Goal: Task Accomplishment & Management: Manage account settings

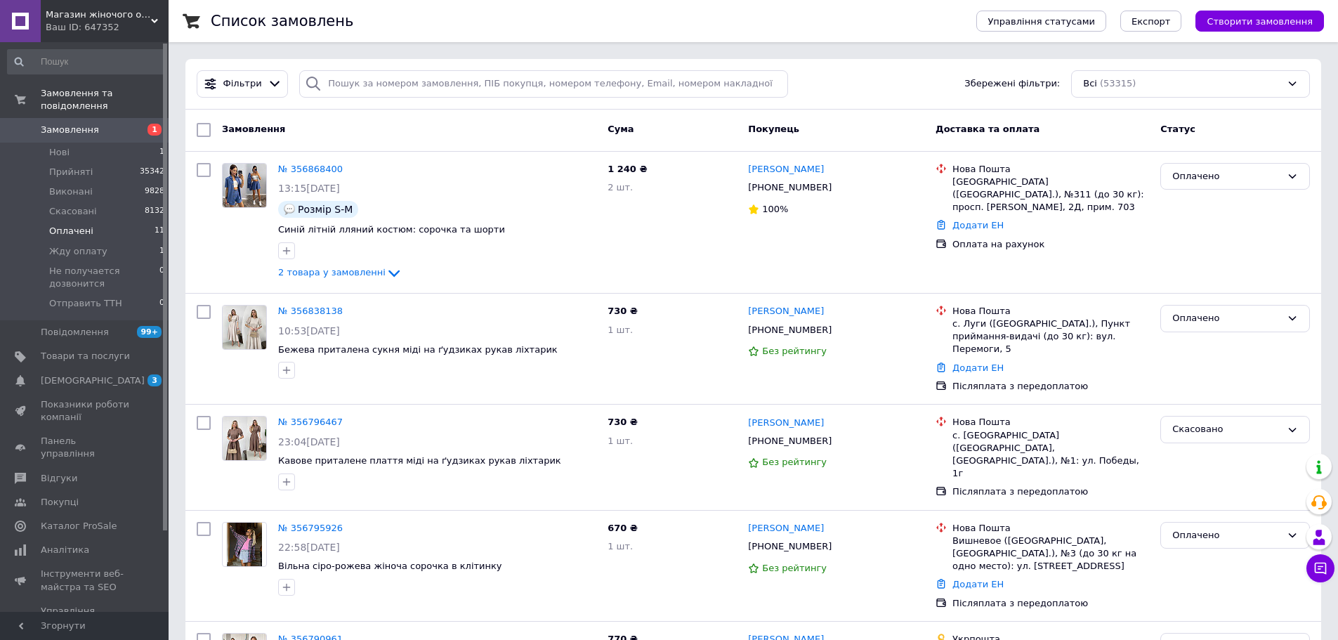
click at [86, 225] on span "Оплачені" at bounding box center [71, 231] width 44 height 13
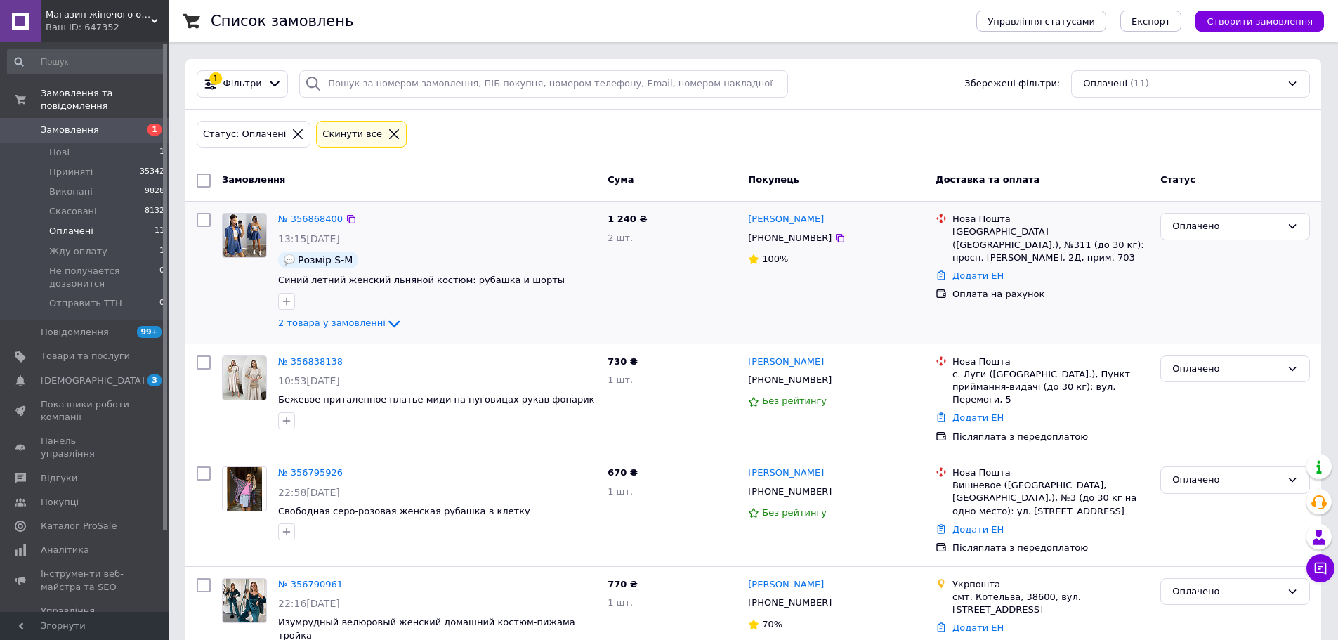
click at [206, 219] on input "checkbox" at bounding box center [204, 220] width 14 height 14
checkbox input "true"
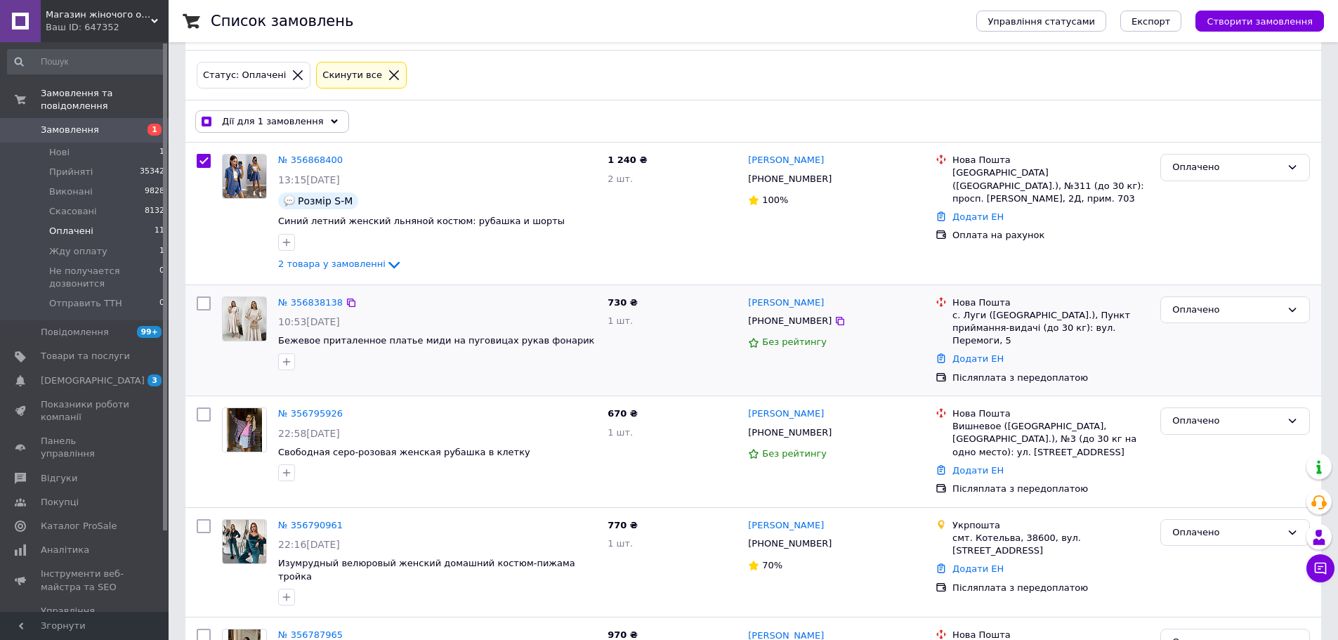
scroll to position [140, 0]
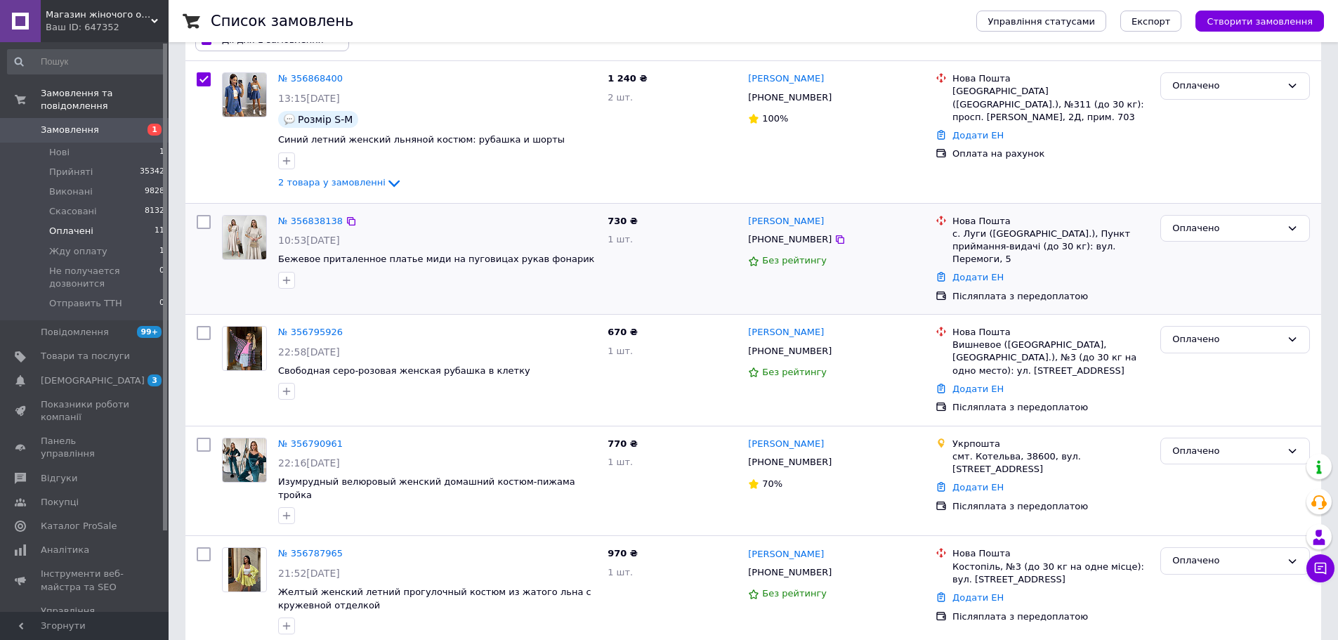
click at [206, 223] on input "checkbox" at bounding box center [204, 222] width 14 height 14
checkbox input "true"
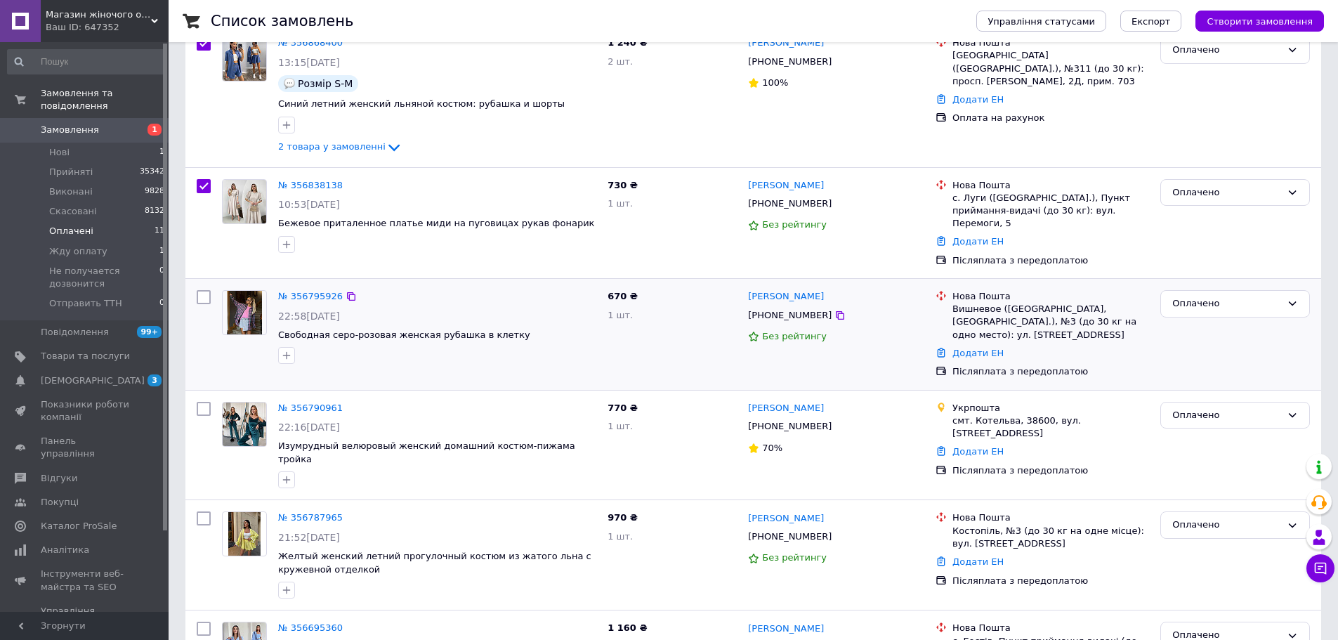
scroll to position [211, 0]
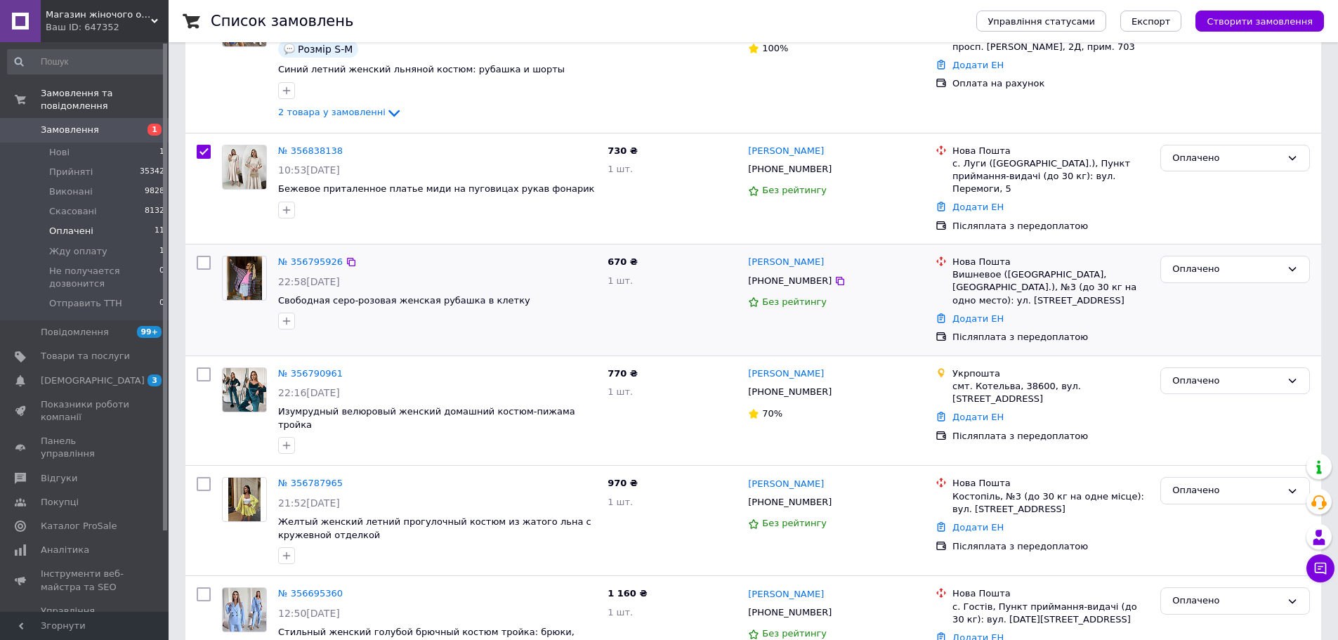
click at [204, 256] on input "checkbox" at bounding box center [204, 263] width 14 height 14
checkbox input "true"
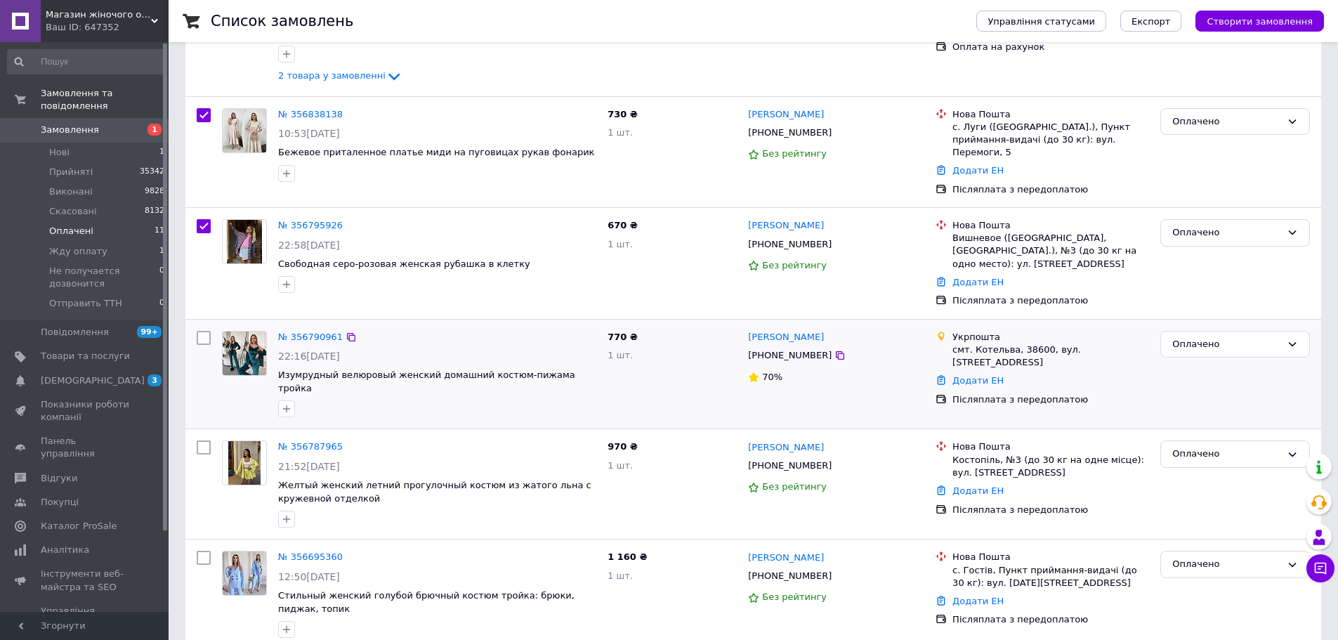
scroll to position [281, 0]
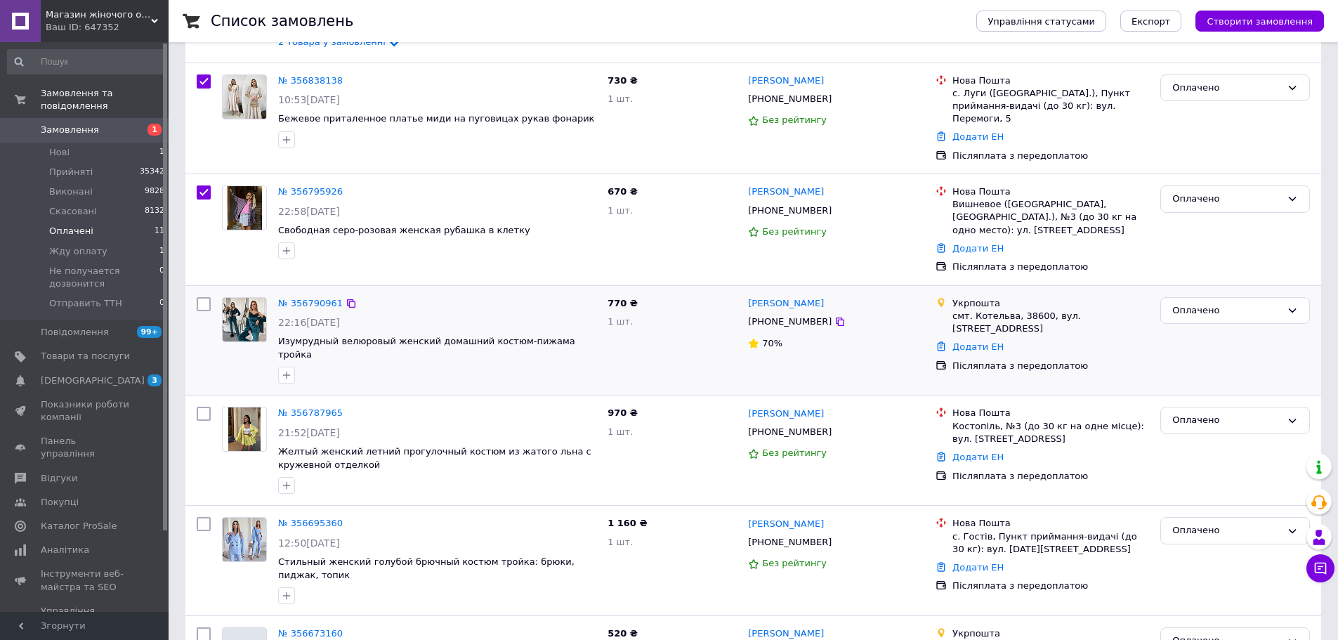
click at [207, 297] on input "checkbox" at bounding box center [204, 304] width 14 height 14
checkbox input "true"
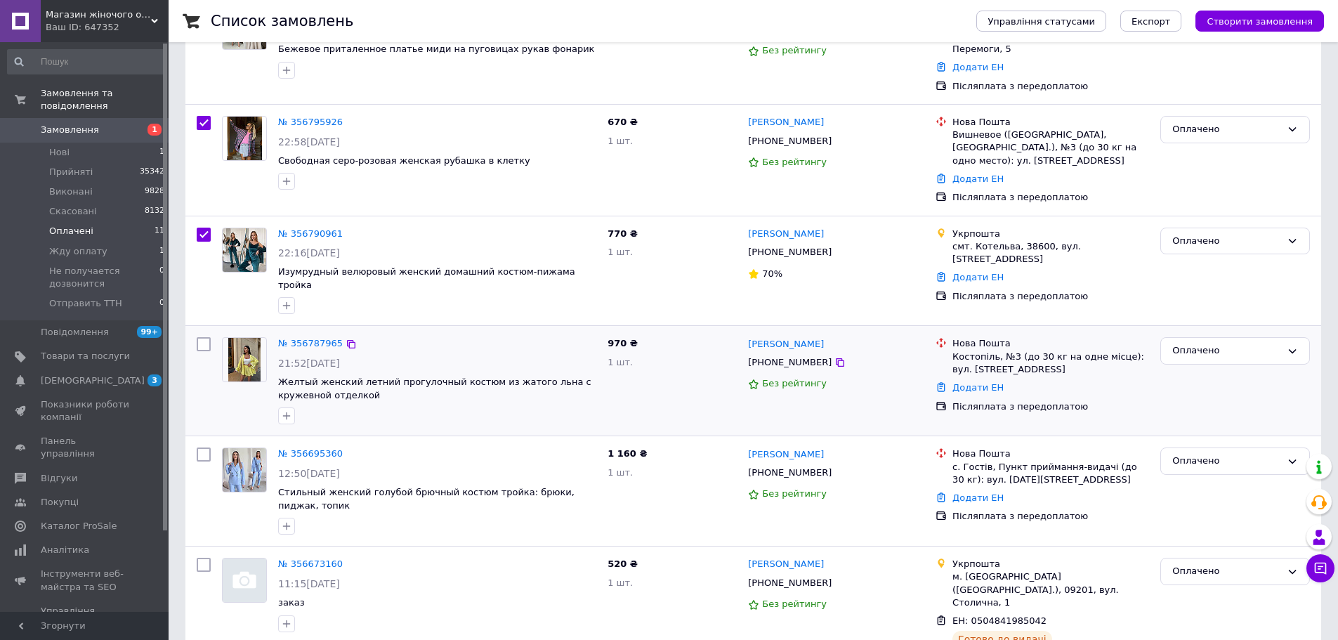
scroll to position [351, 0]
click at [204, 336] on input "checkbox" at bounding box center [204, 343] width 14 height 14
checkbox input "true"
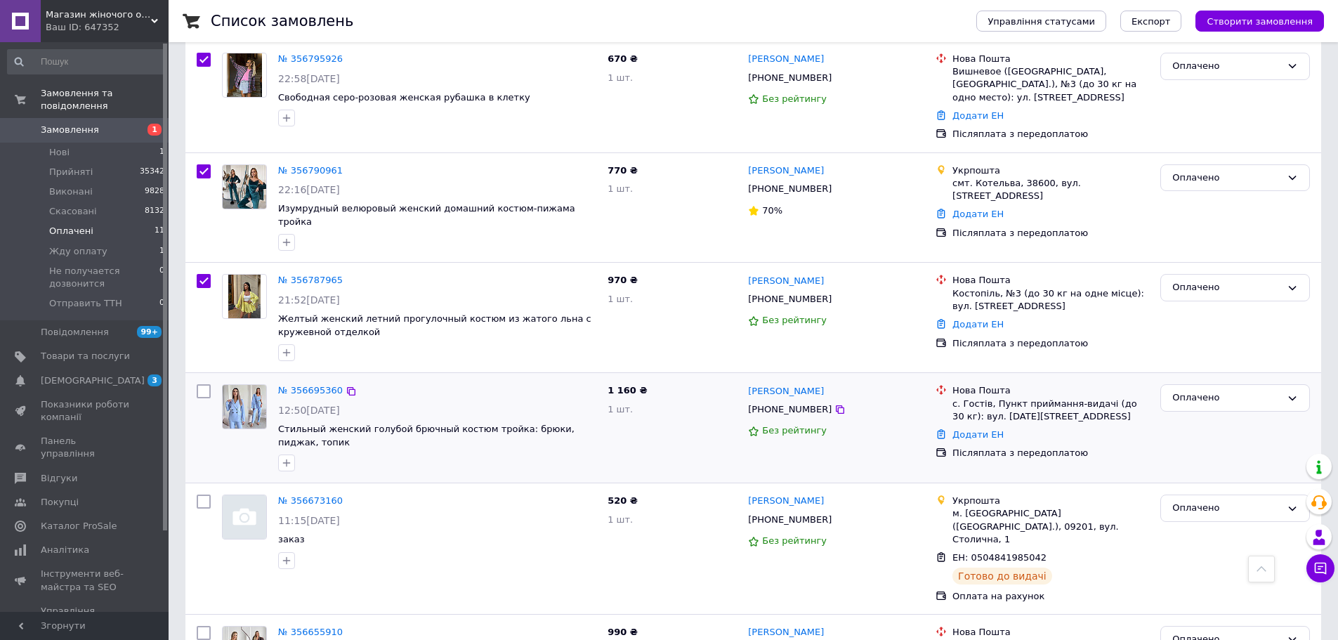
scroll to position [492, 0]
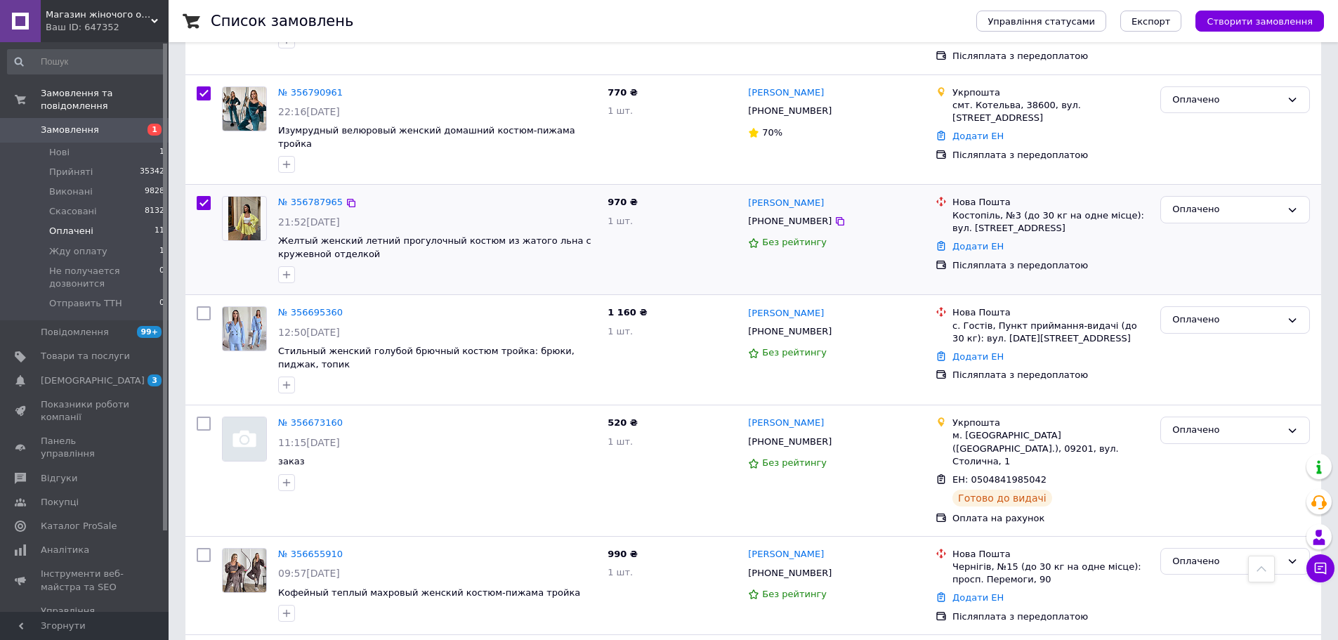
click at [202, 196] on input "checkbox" at bounding box center [204, 203] width 14 height 14
checkbox input "false"
checkbox input "true"
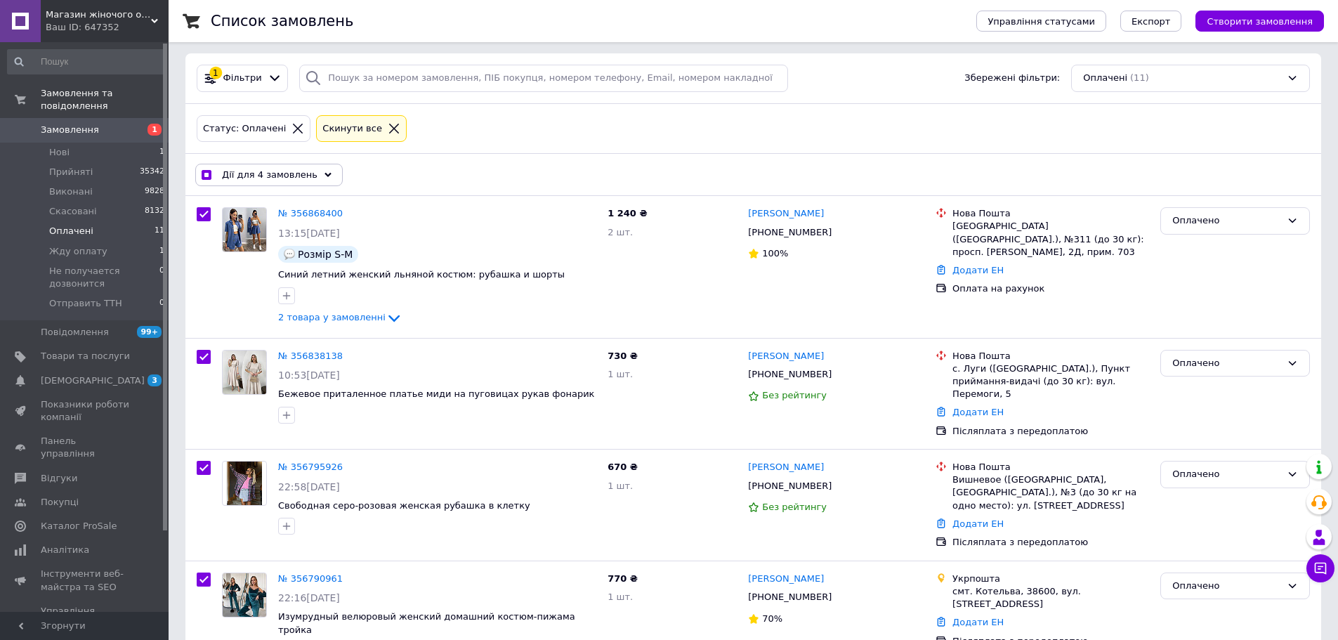
scroll to position [0, 0]
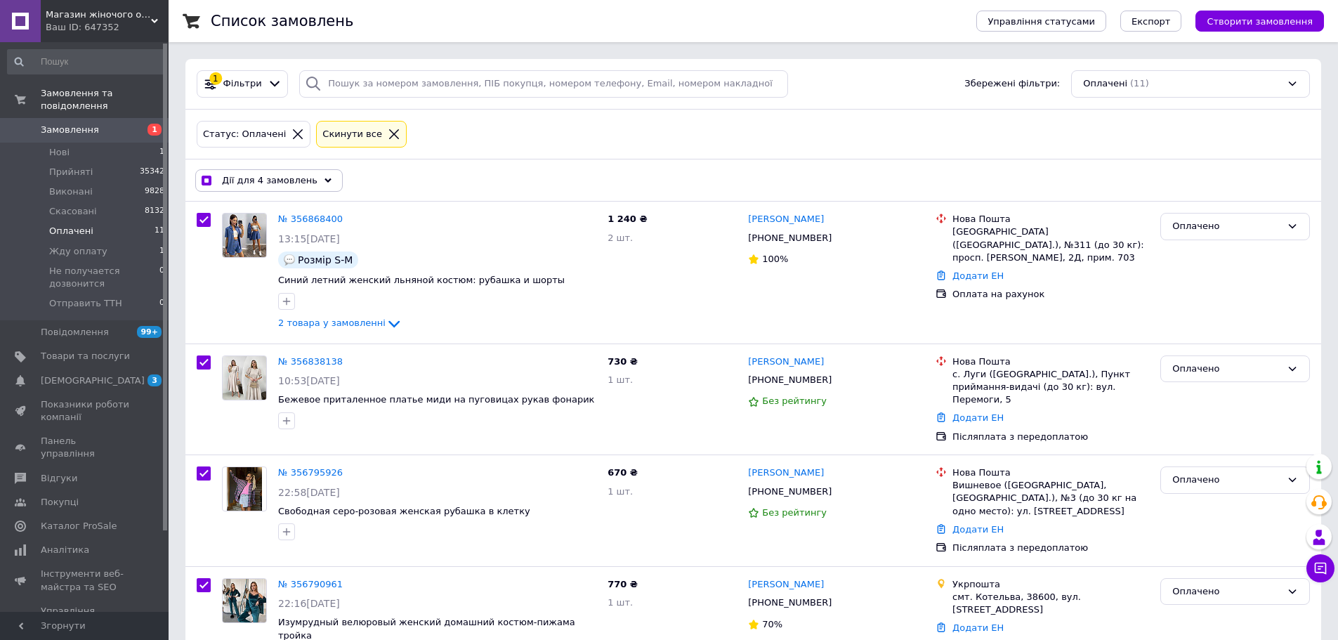
click at [204, 178] on input "checkbox" at bounding box center [206, 180] width 9 height 9
checkbox input "false"
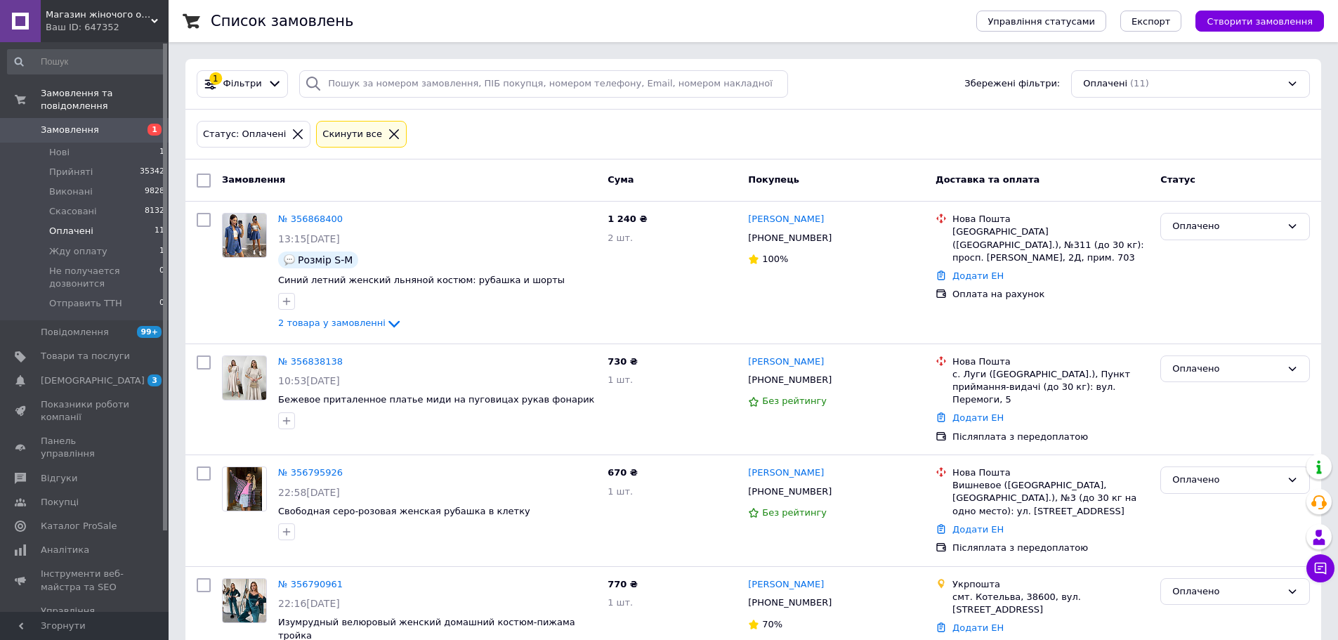
click at [205, 180] on input "checkbox" at bounding box center [204, 180] width 14 height 14
checkbox input "true"
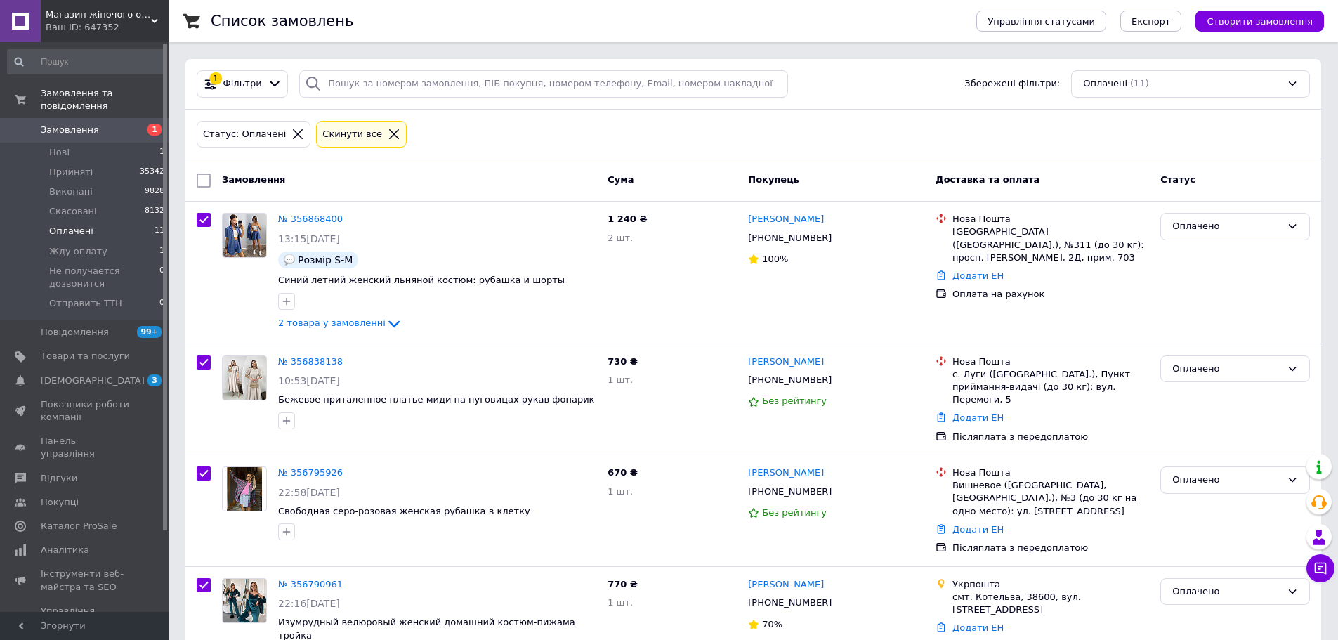
checkbox input "true"
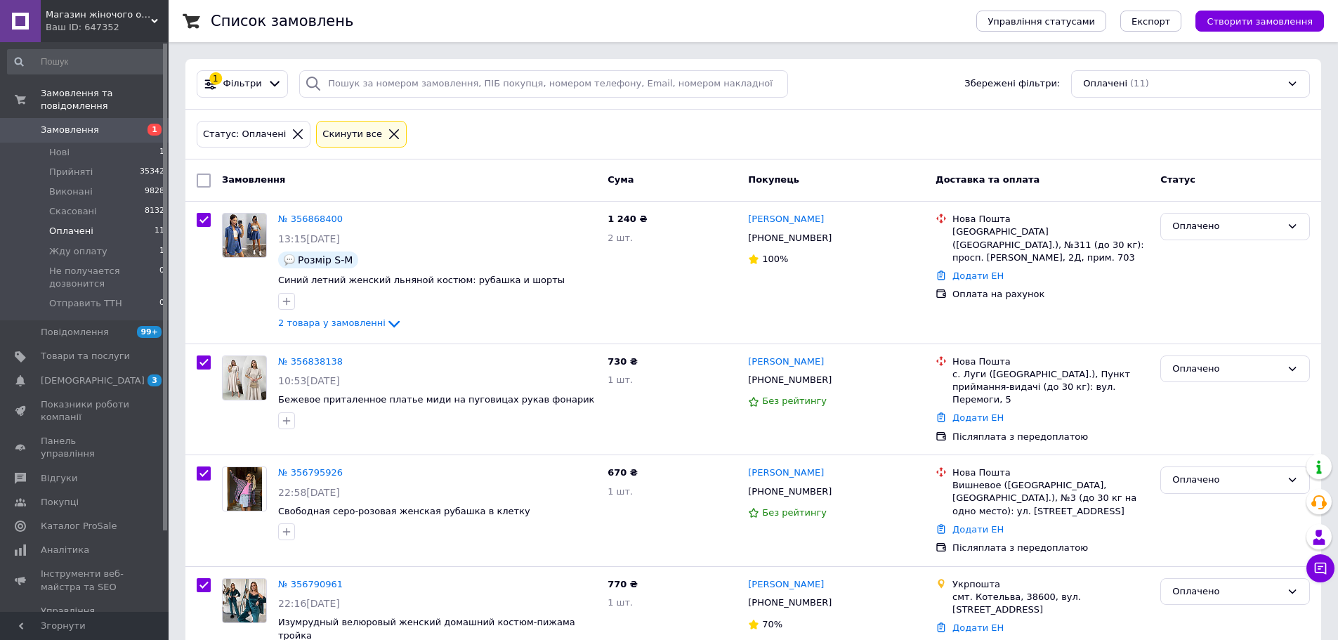
checkbox input "true"
click at [205, 182] on input "checkbox" at bounding box center [206, 180] width 9 height 9
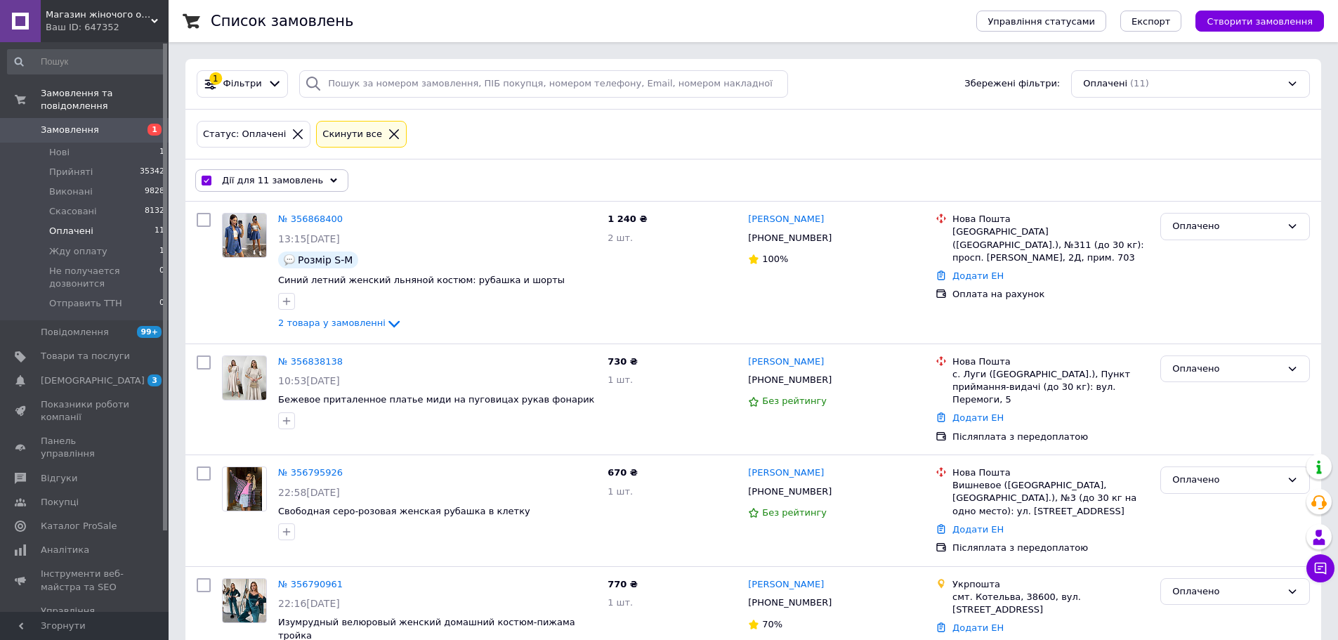
checkbox input "false"
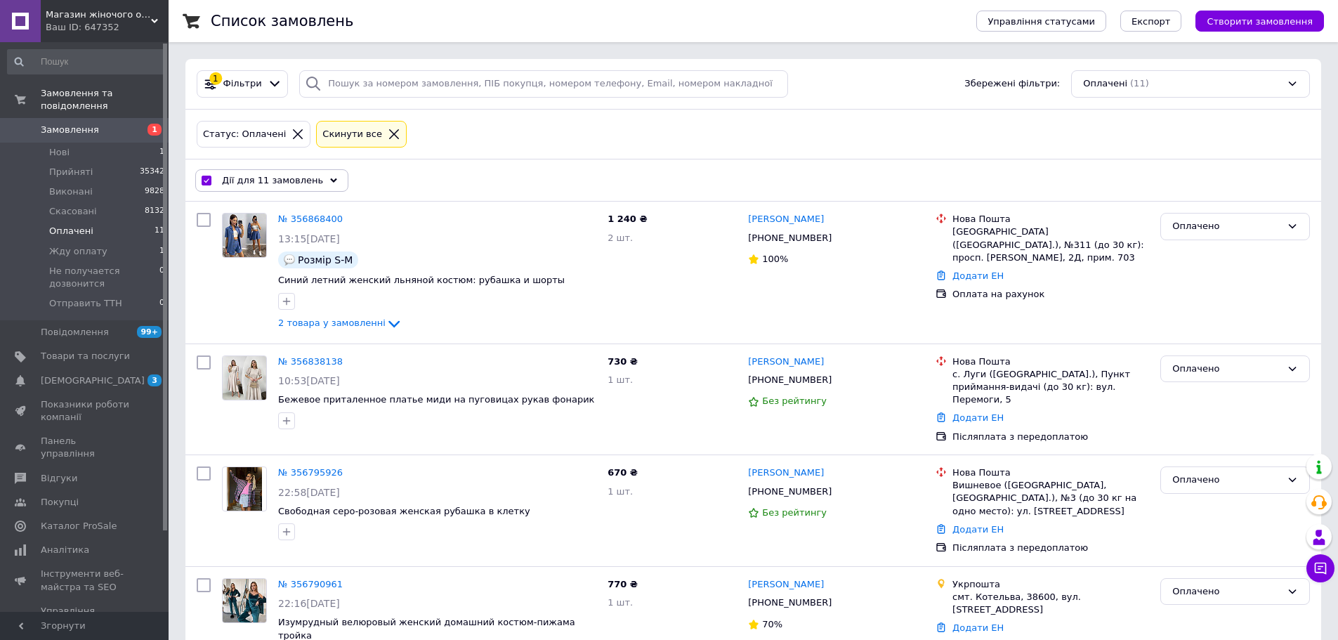
checkbox input "false"
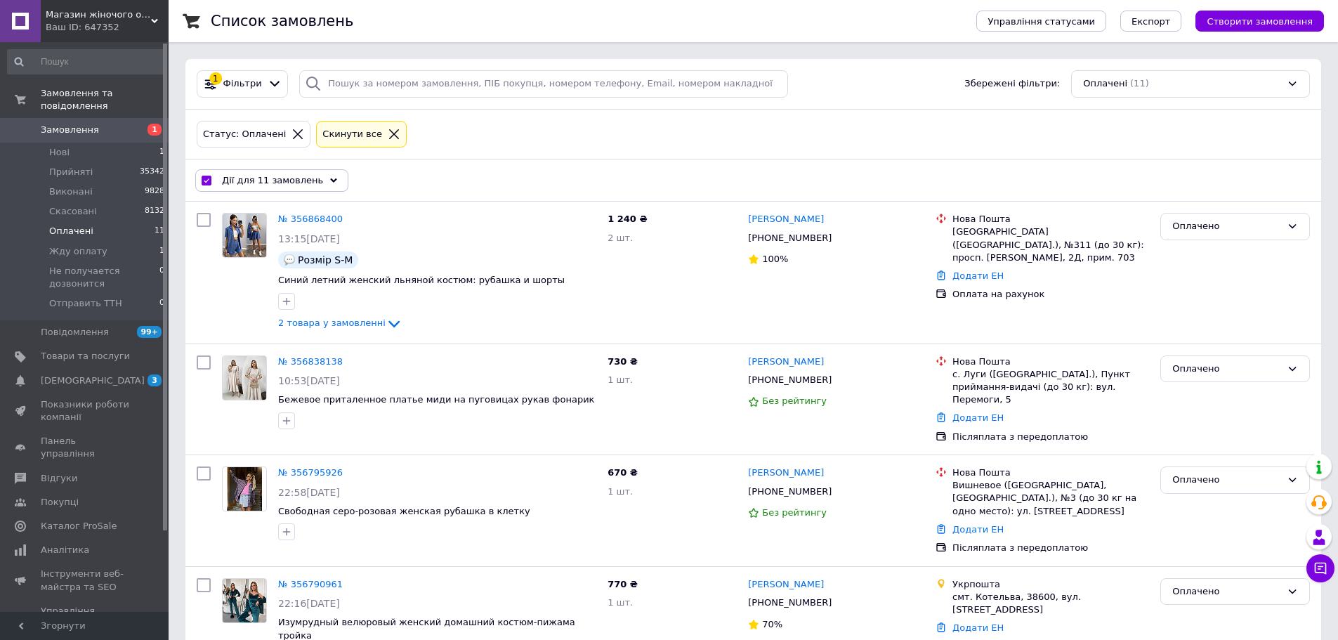
checkbox input "false"
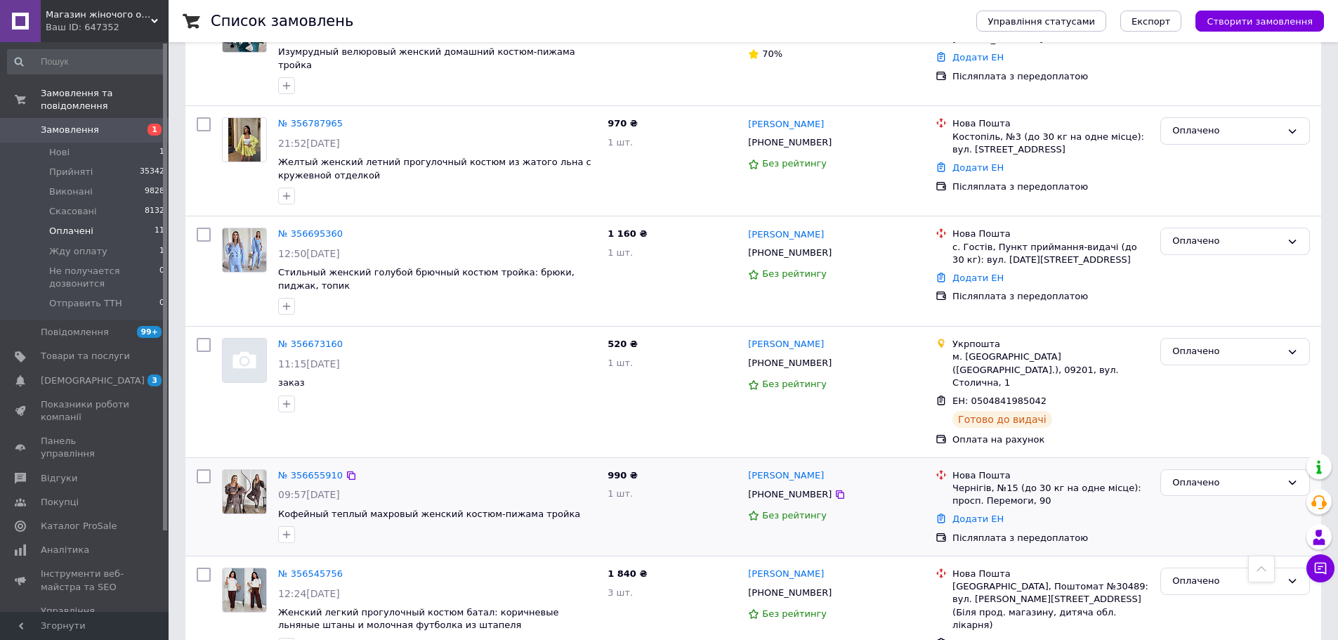
scroll to position [632, 0]
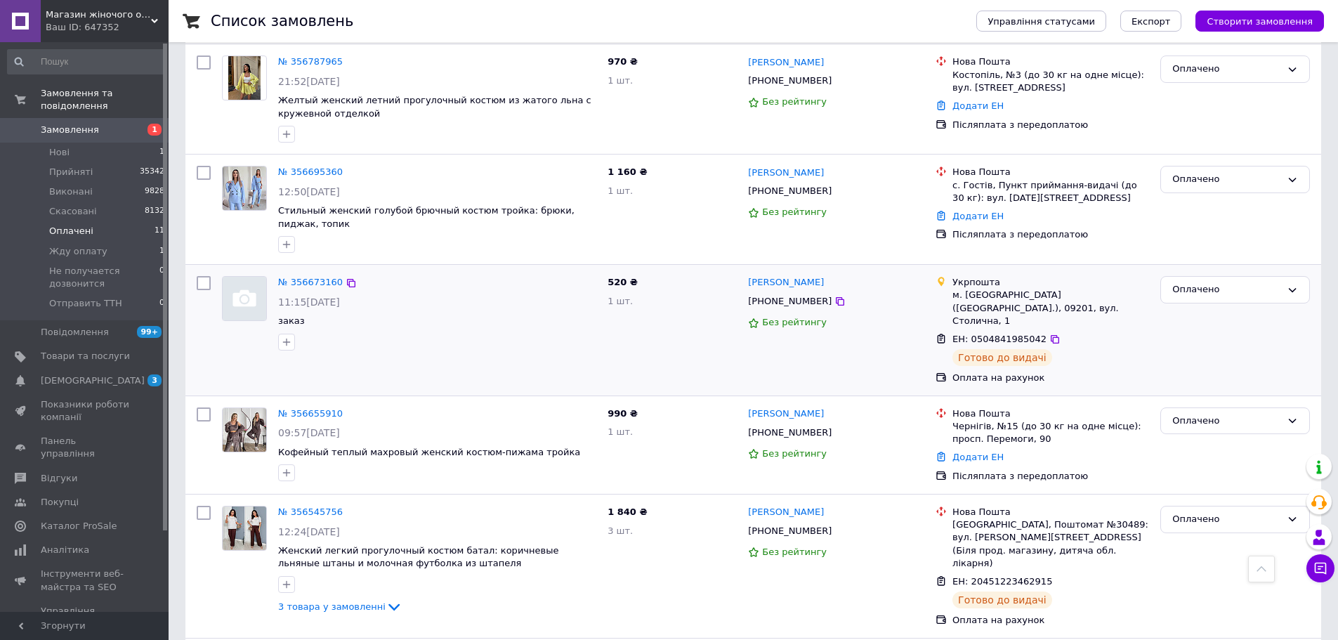
click at [202, 276] on input "checkbox" at bounding box center [204, 283] width 14 height 14
checkbox input "true"
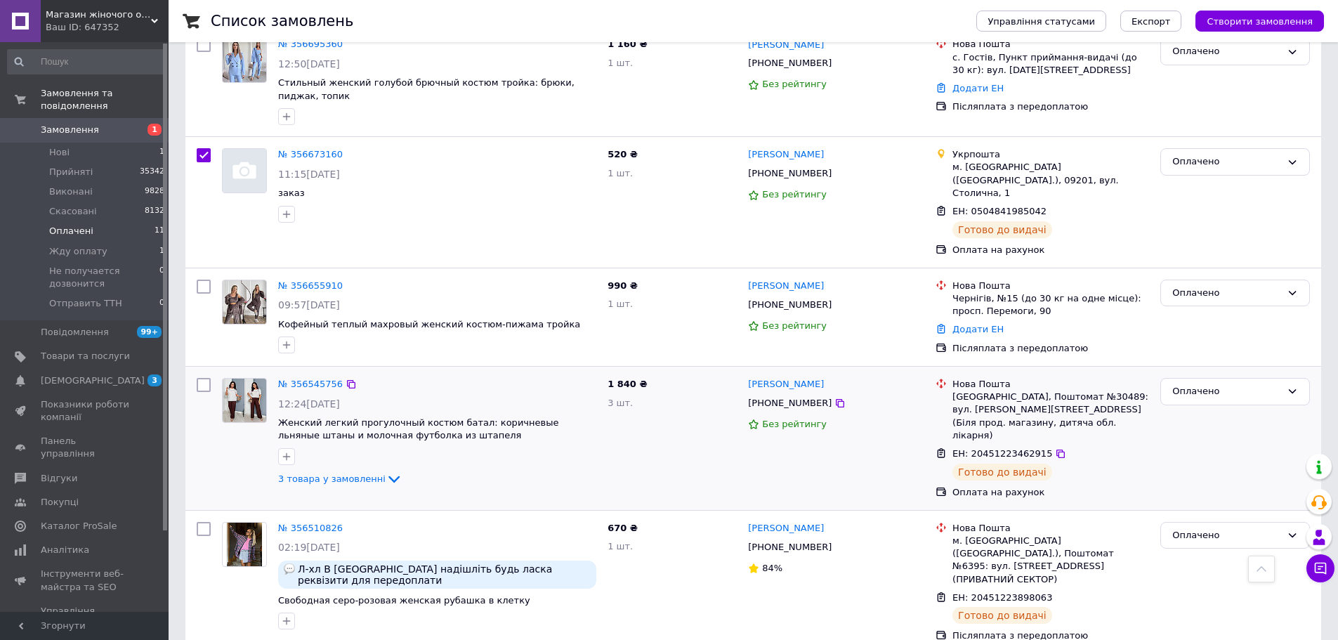
scroll to position [773, 0]
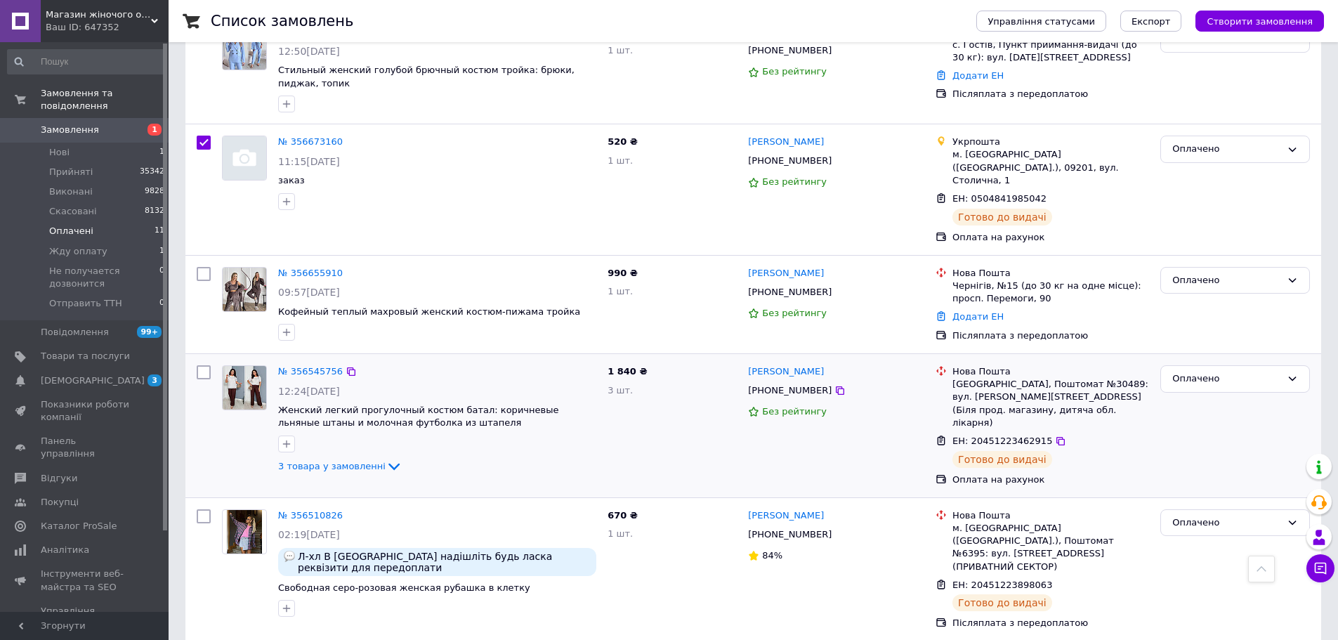
click at [201, 365] on input "checkbox" at bounding box center [204, 372] width 14 height 14
checkbox input "true"
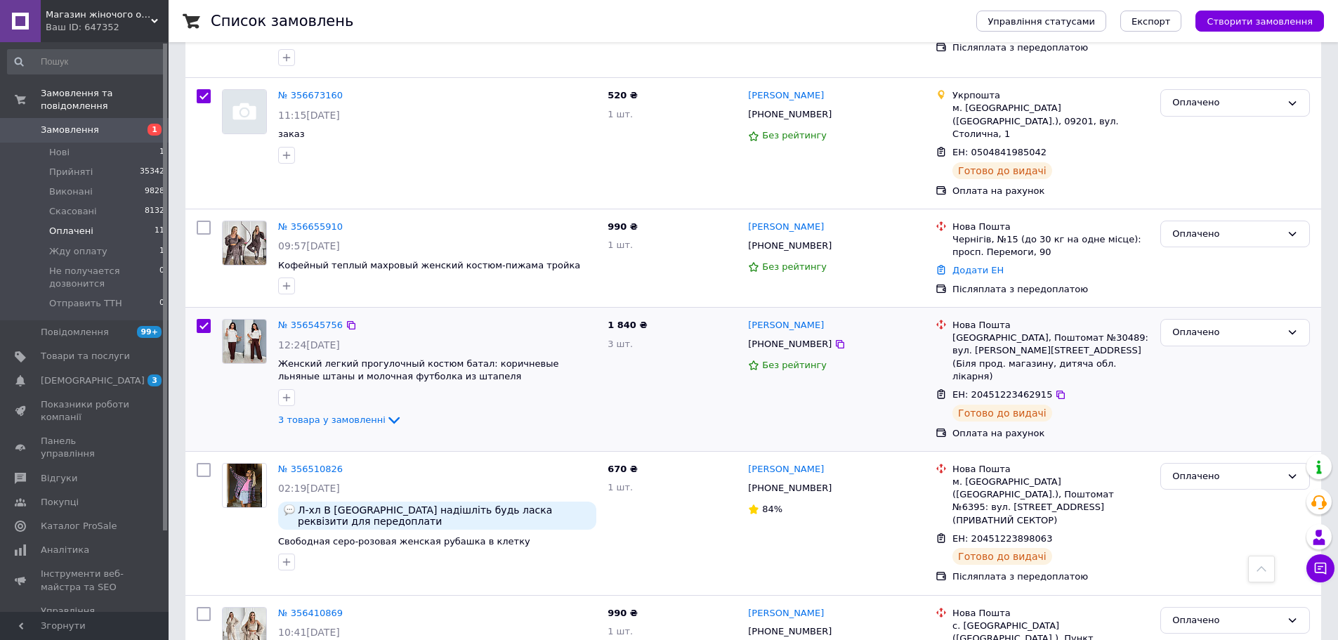
scroll to position [843, 0]
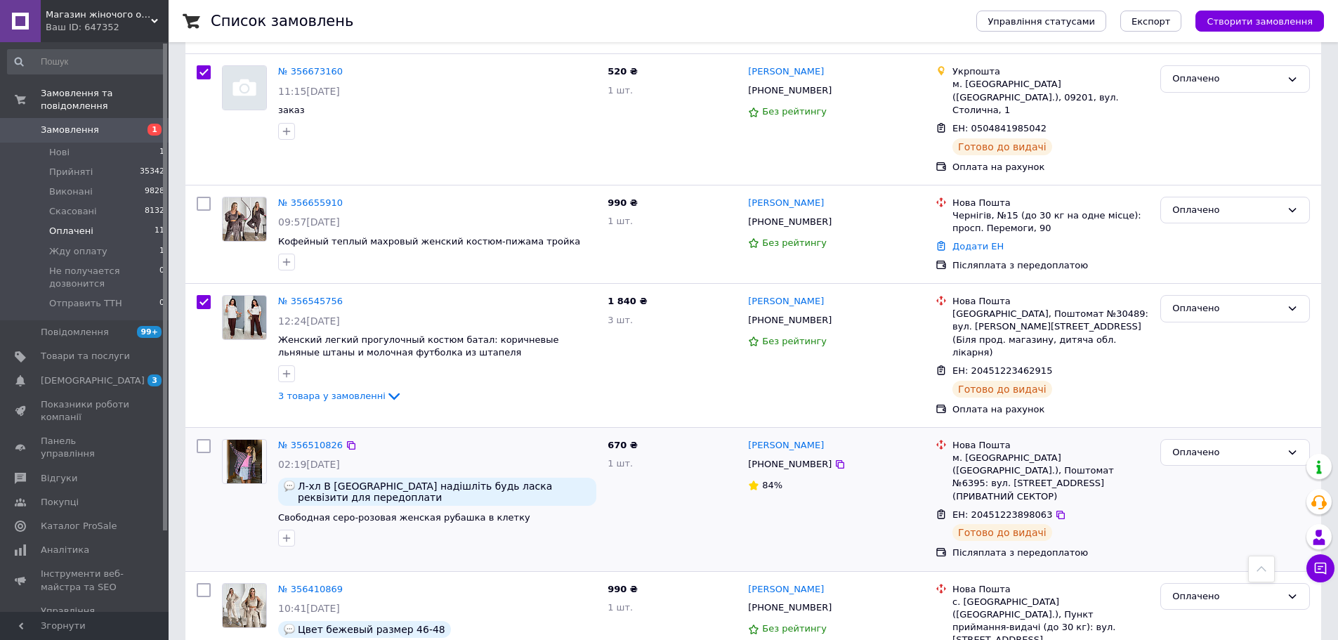
click at [205, 439] on input "checkbox" at bounding box center [204, 446] width 14 height 14
checkbox input "true"
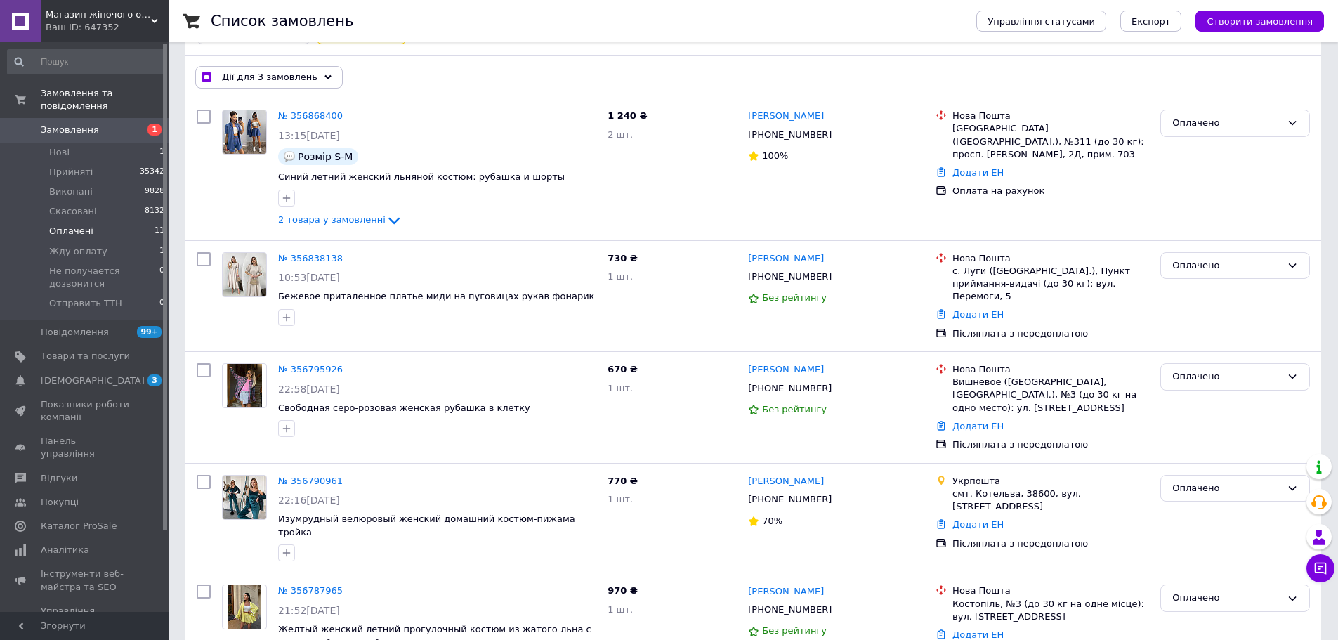
scroll to position [70, 0]
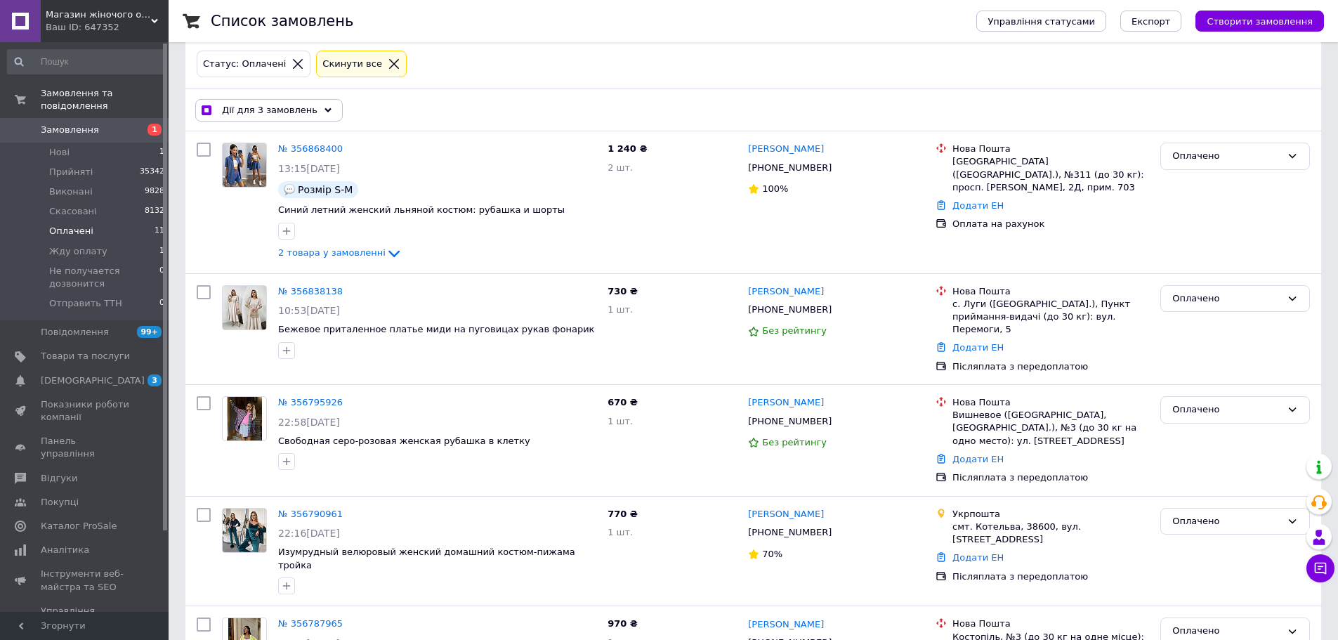
click at [274, 112] on span "Дії для 3 замовлень" at bounding box center [270, 110] width 96 height 13
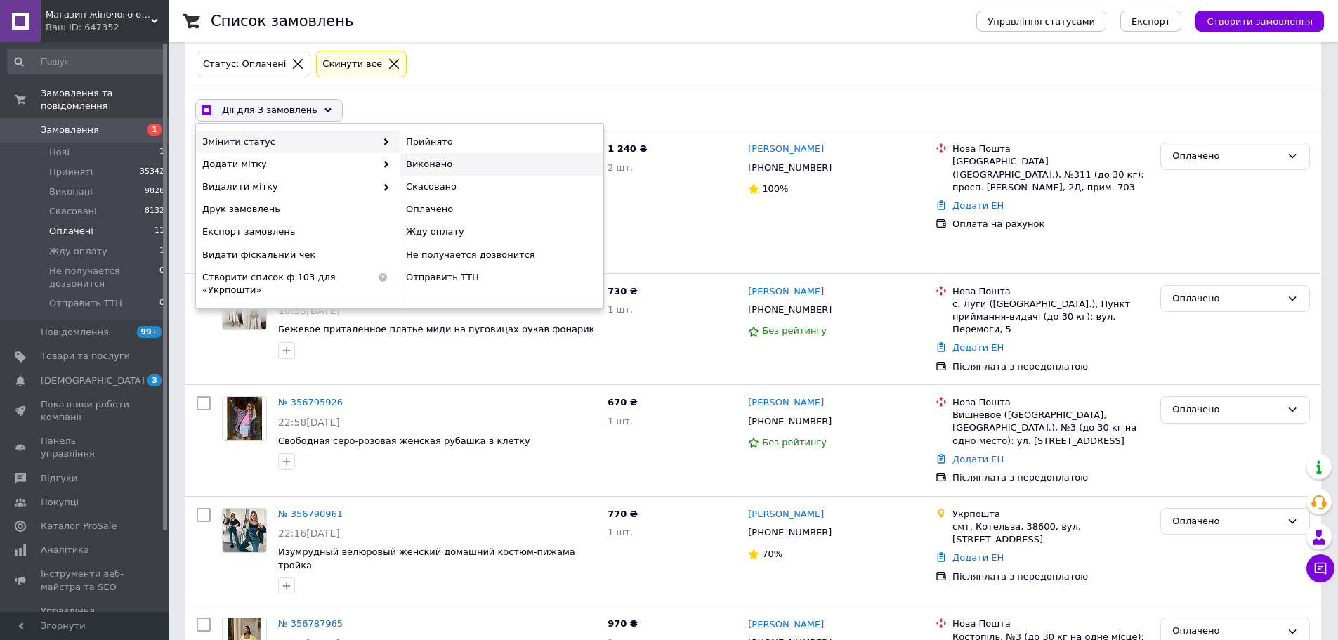
checkbox input "true"
click at [442, 162] on div "Виконано" at bounding box center [502, 164] width 204 height 22
checkbox input "false"
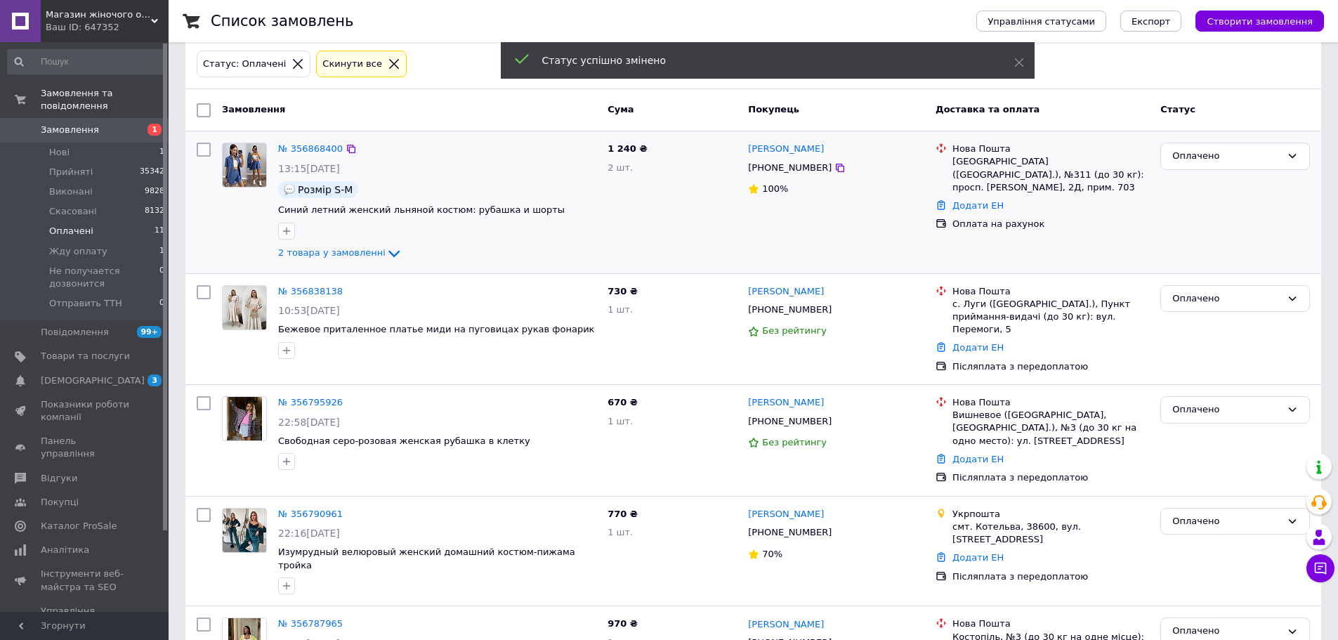
click at [204, 150] on input "checkbox" at bounding box center [204, 150] width 14 height 14
checkbox input "true"
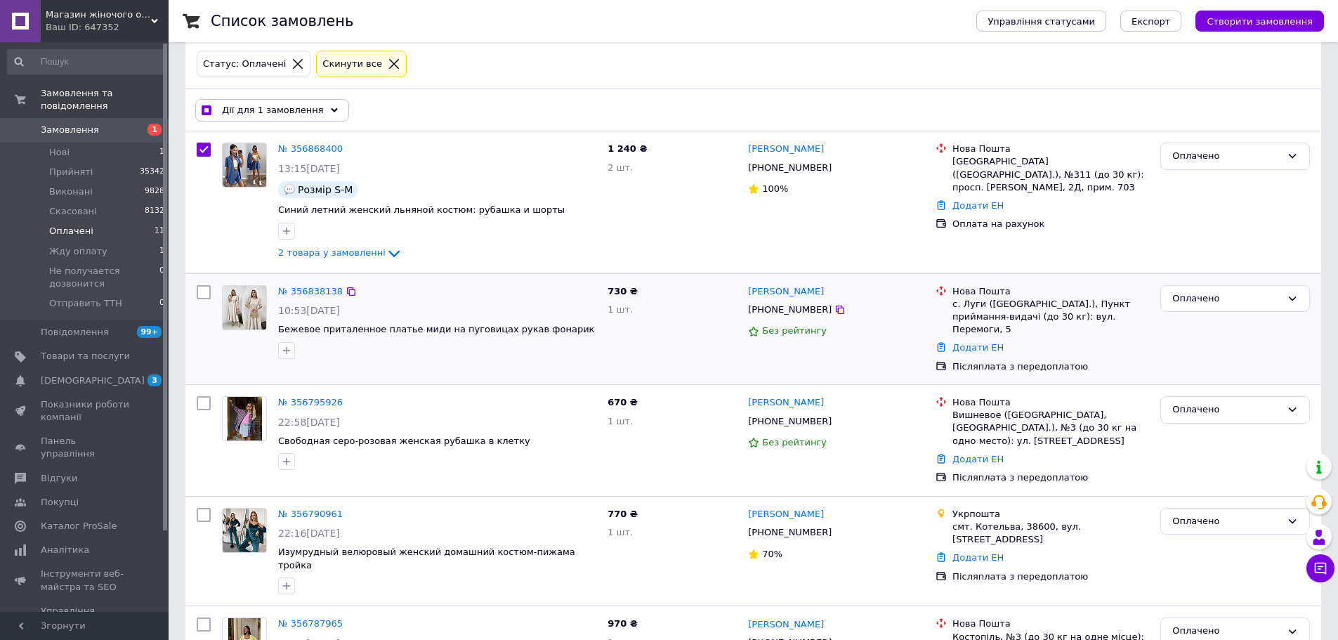
click at [203, 294] on input "checkbox" at bounding box center [204, 292] width 14 height 14
checkbox input "true"
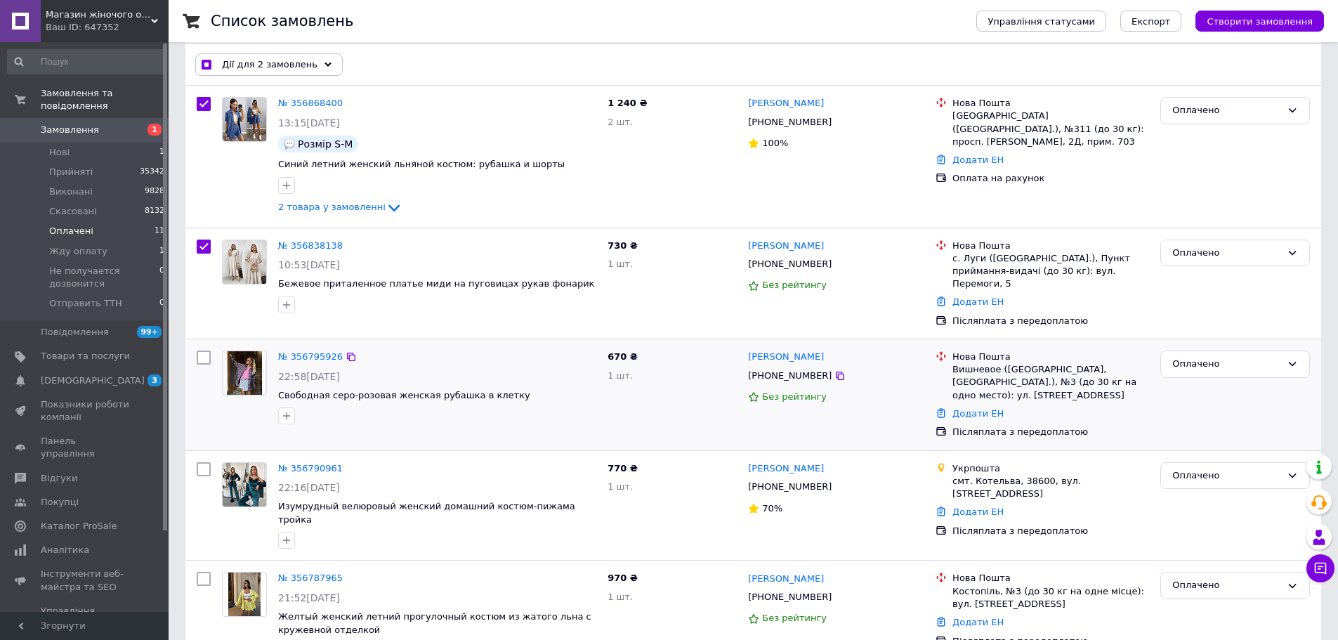
scroll to position [140, 0]
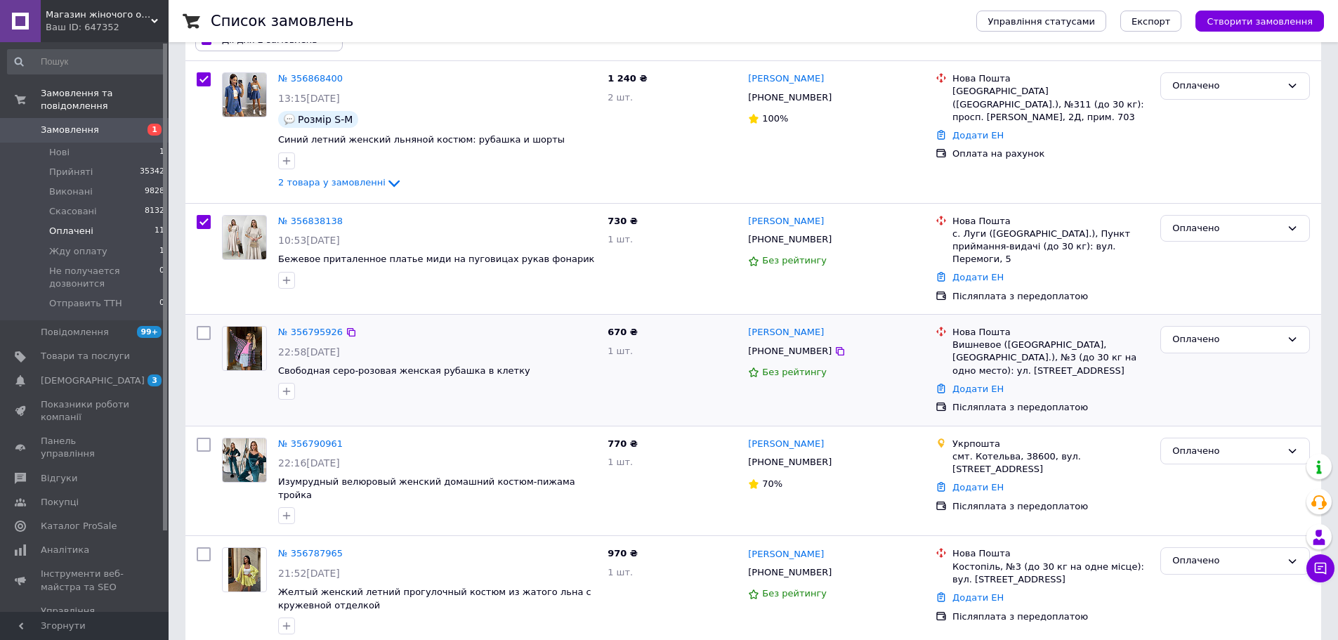
click at [205, 326] on input "checkbox" at bounding box center [204, 333] width 14 height 14
checkbox input "true"
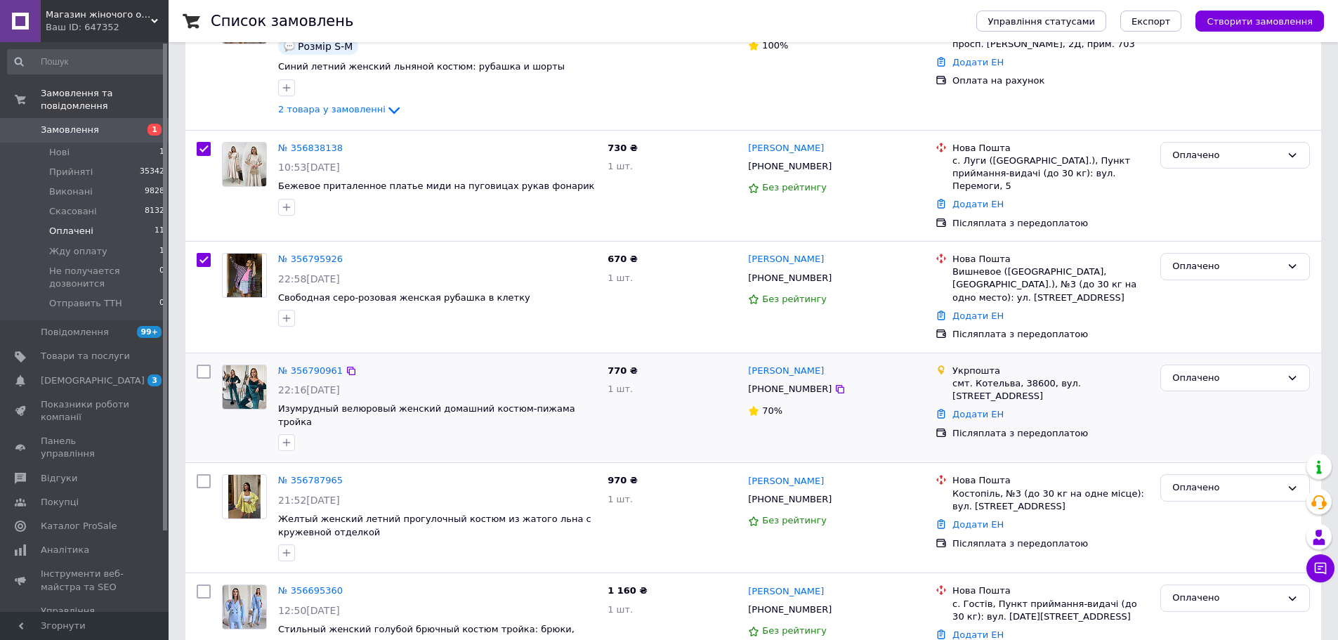
scroll to position [281, 0]
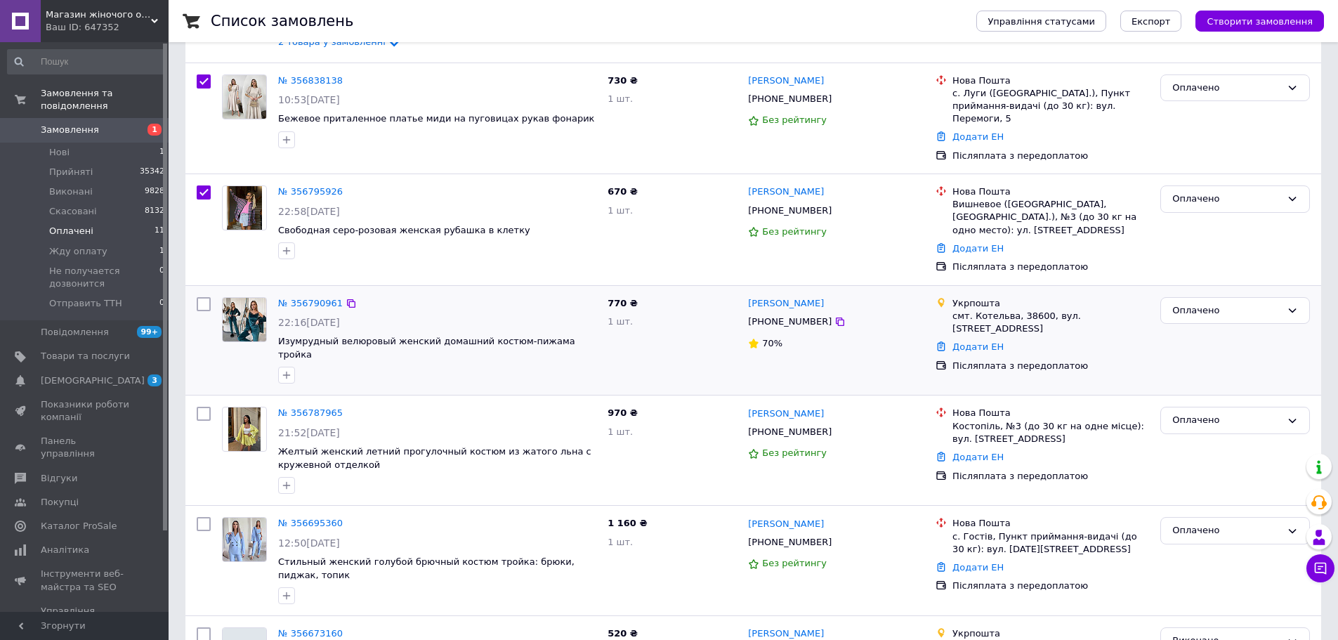
click at [205, 297] on input "checkbox" at bounding box center [204, 304] width 14 height 14
checkbox input "true"
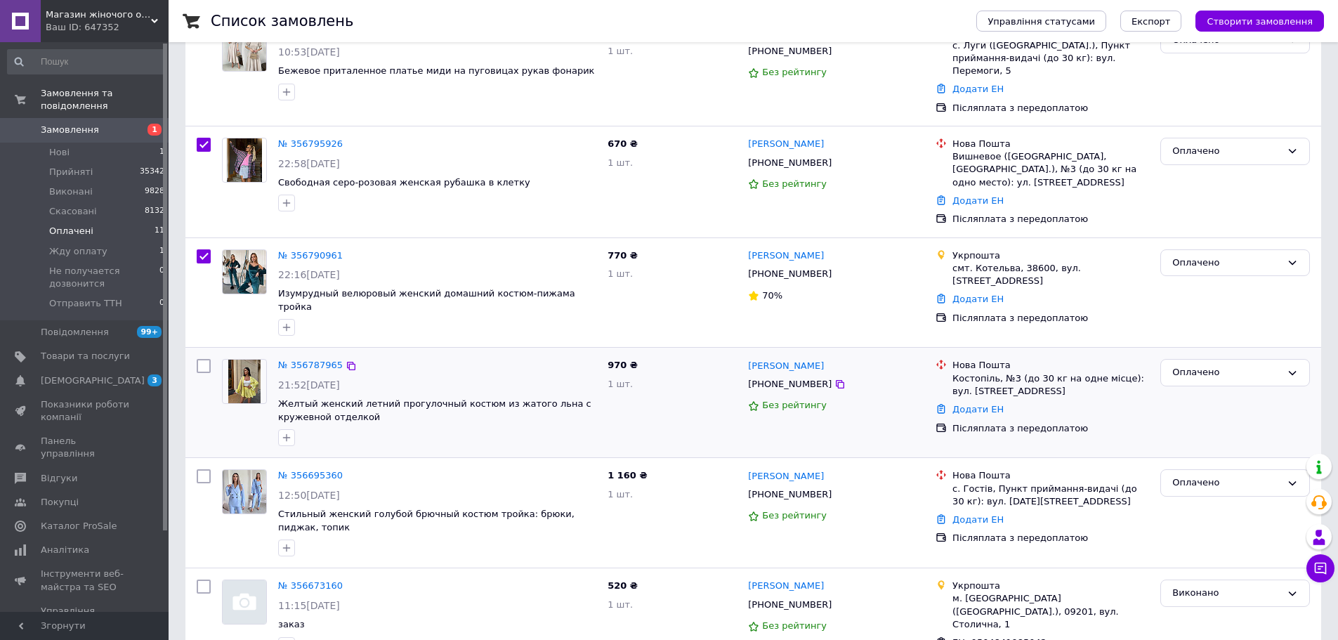
scroll to position [351, 0]
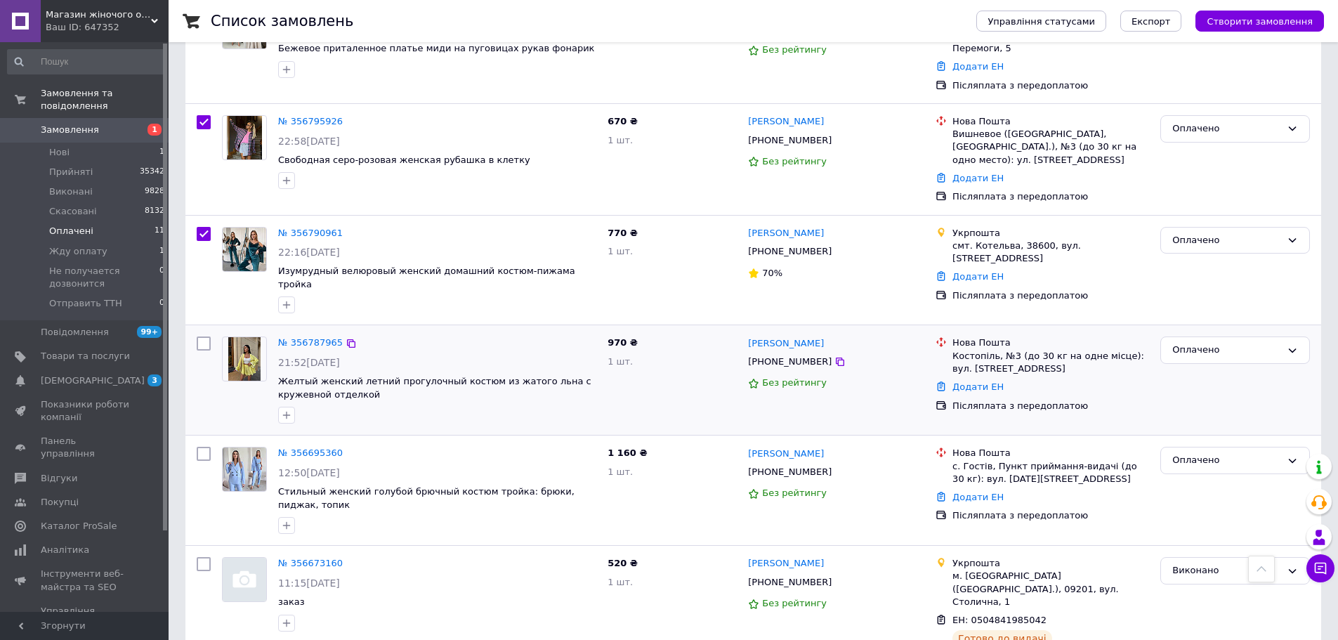
click at [206, 336] on input "checkbox" at bounding box center [204, 343] width 14 height 14
checkbox input "true"
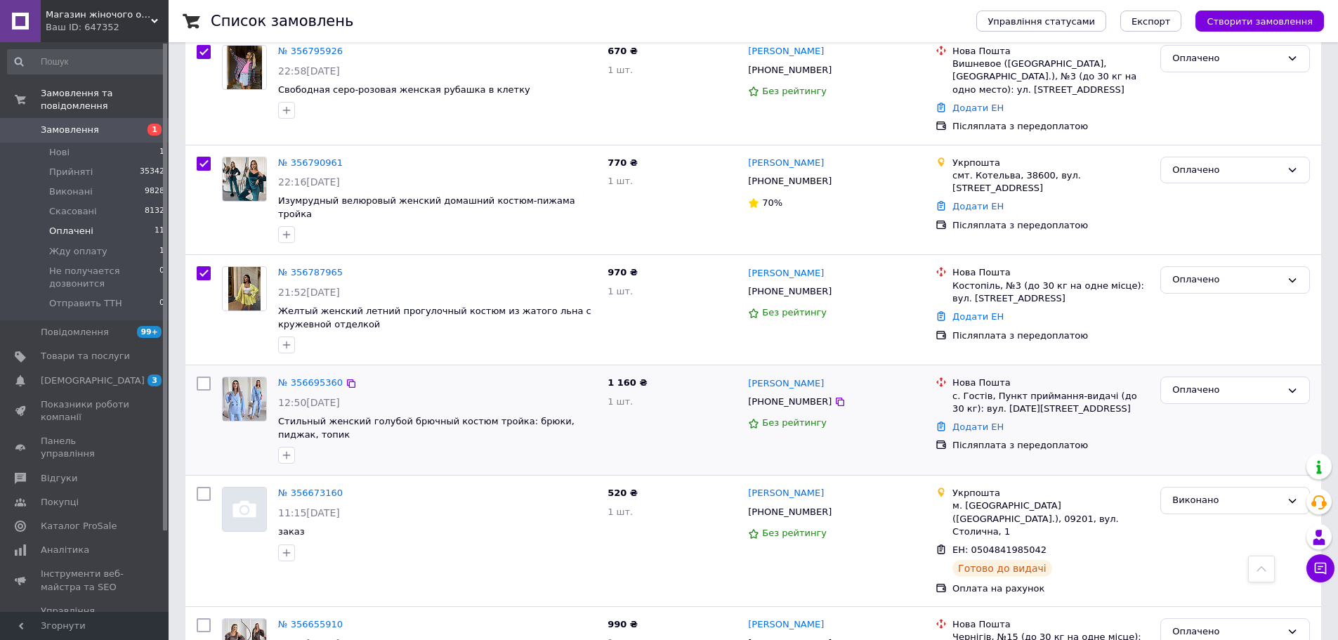
click at [204, 376] on input "checkbox" at bounding box center [204, 383] width 14 height 14
checkbox input "true"
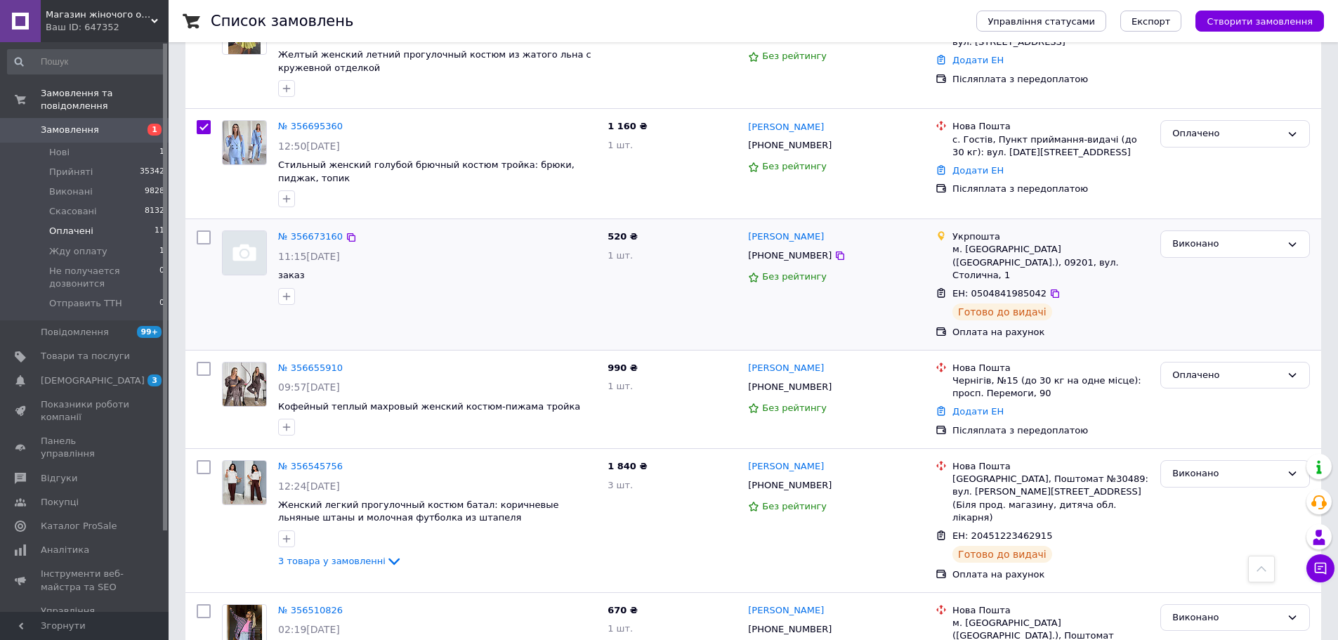
scroll to position [702, 0]
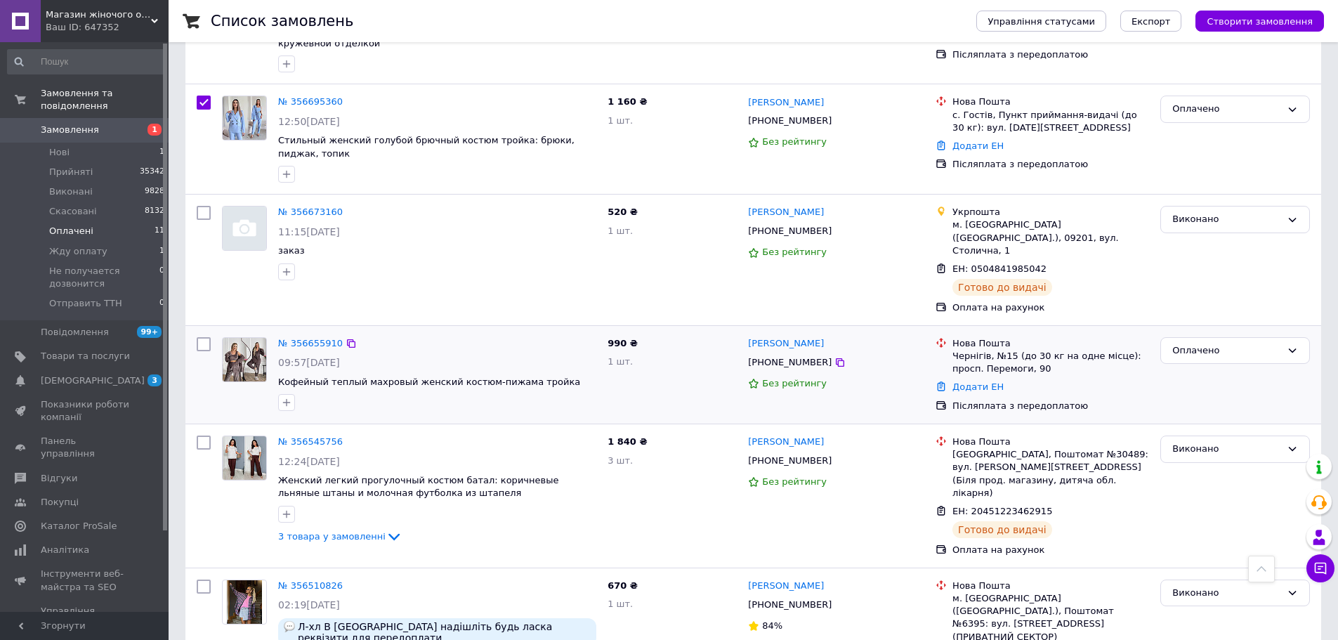
click at [206, 337] on input "checkbox" at bounding box center [204, 344] width 14 height 14
checkbox input "true"
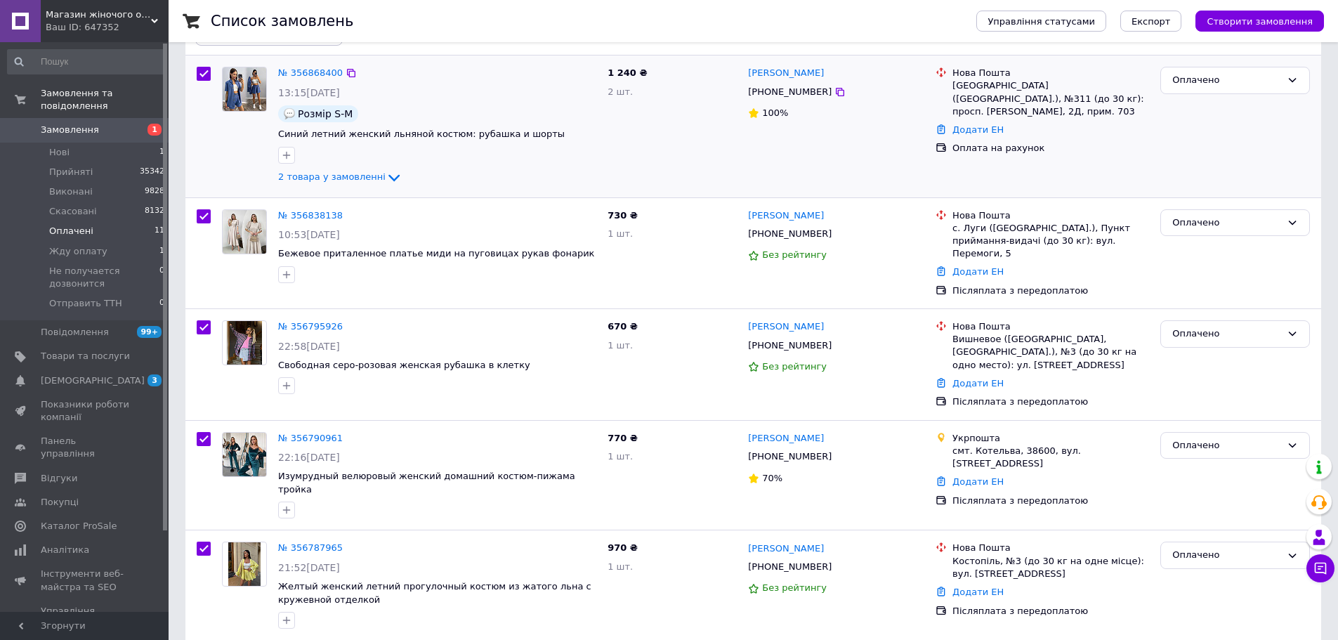
scroll to position [0, 0]
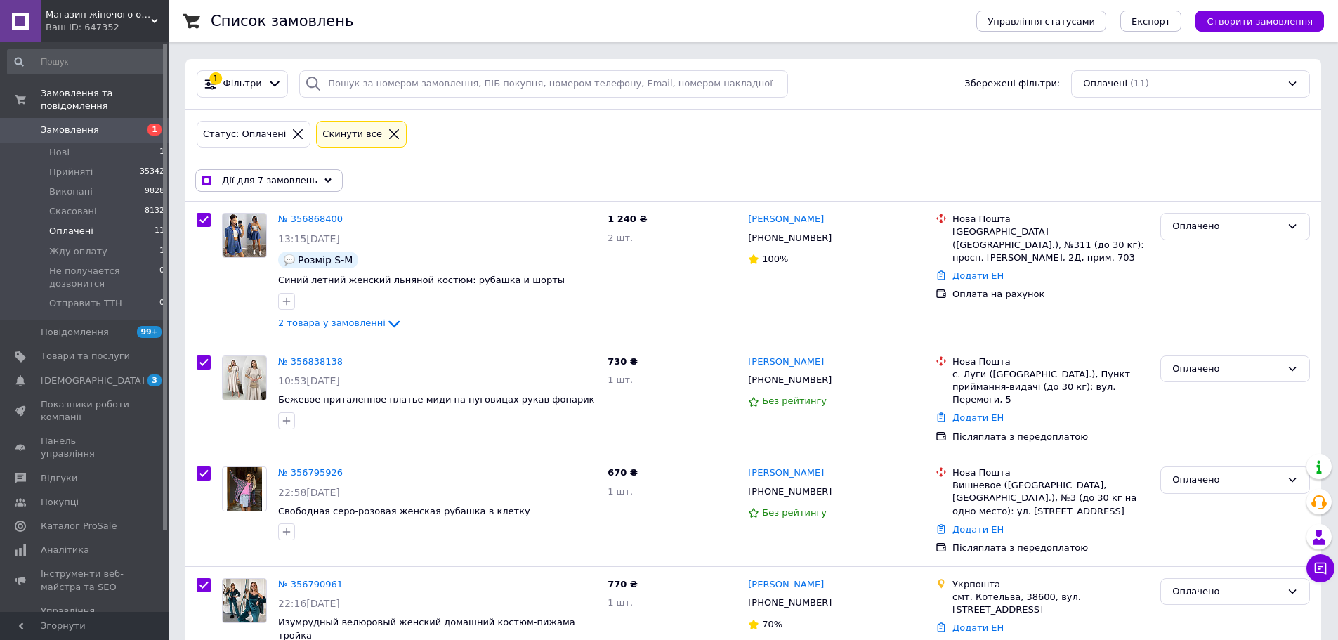
click at [275, 178] on span "Дії для 7 замовлень" at bounding box center [270, 180] width 96 height 13
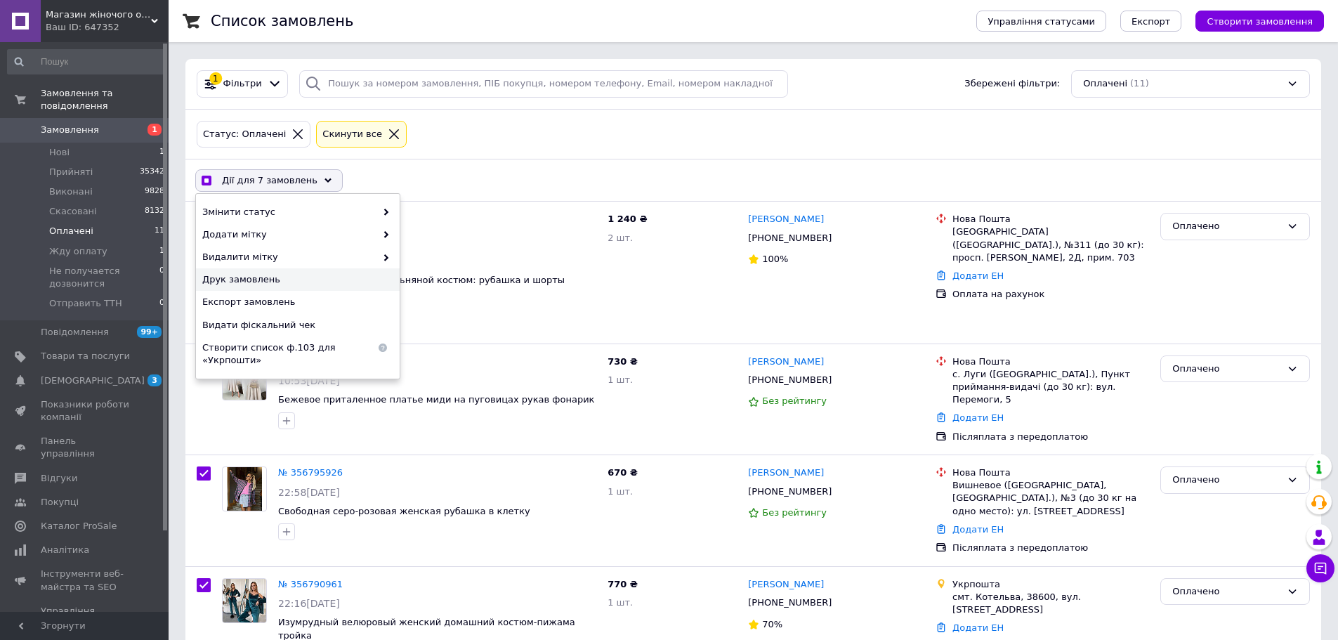
click at [308, 282] on span "Друк замовлень" at bounding box center [296, 279] width 188 height 13
checkbox input "true"
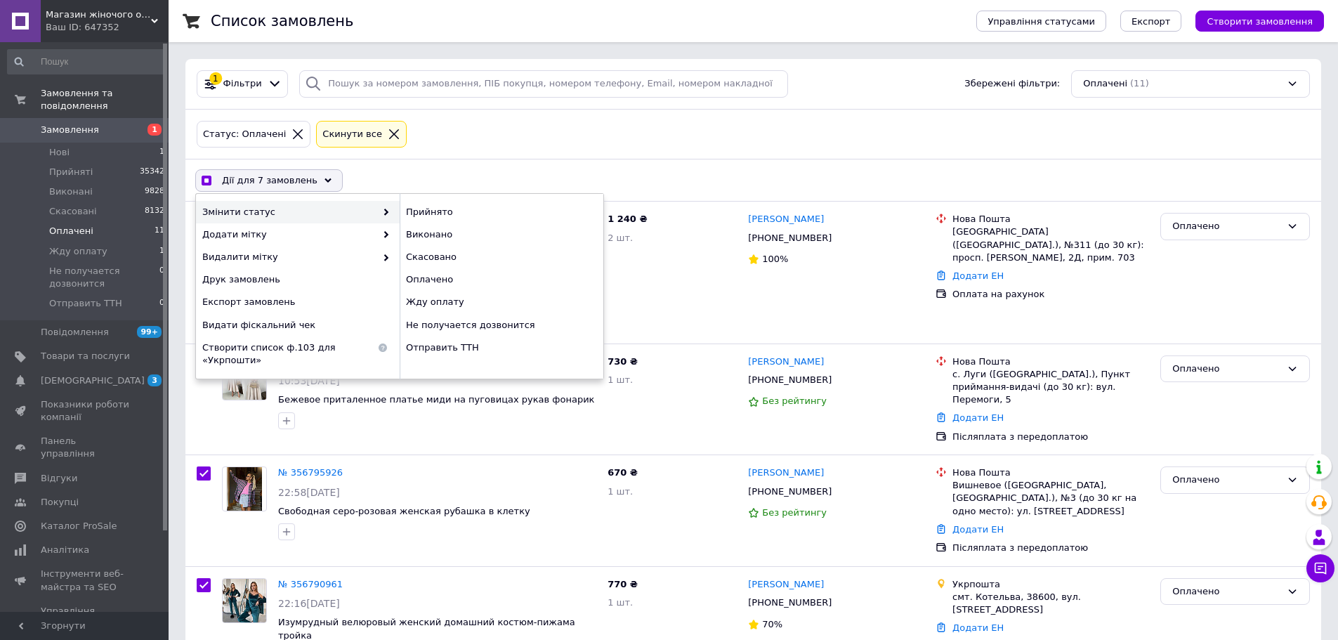
click at [204, 183] on input "checkbox" at bounding box center [206, 180] width 9 height 9
checkbox input "false"
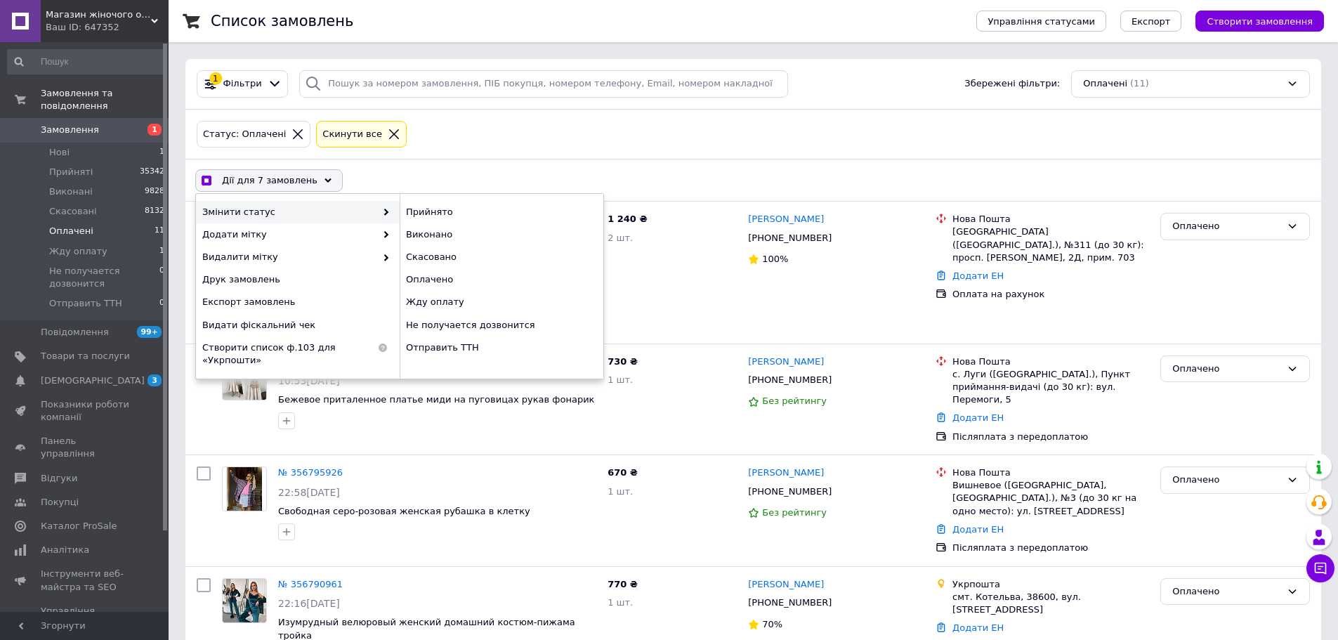
checkbox input "false"
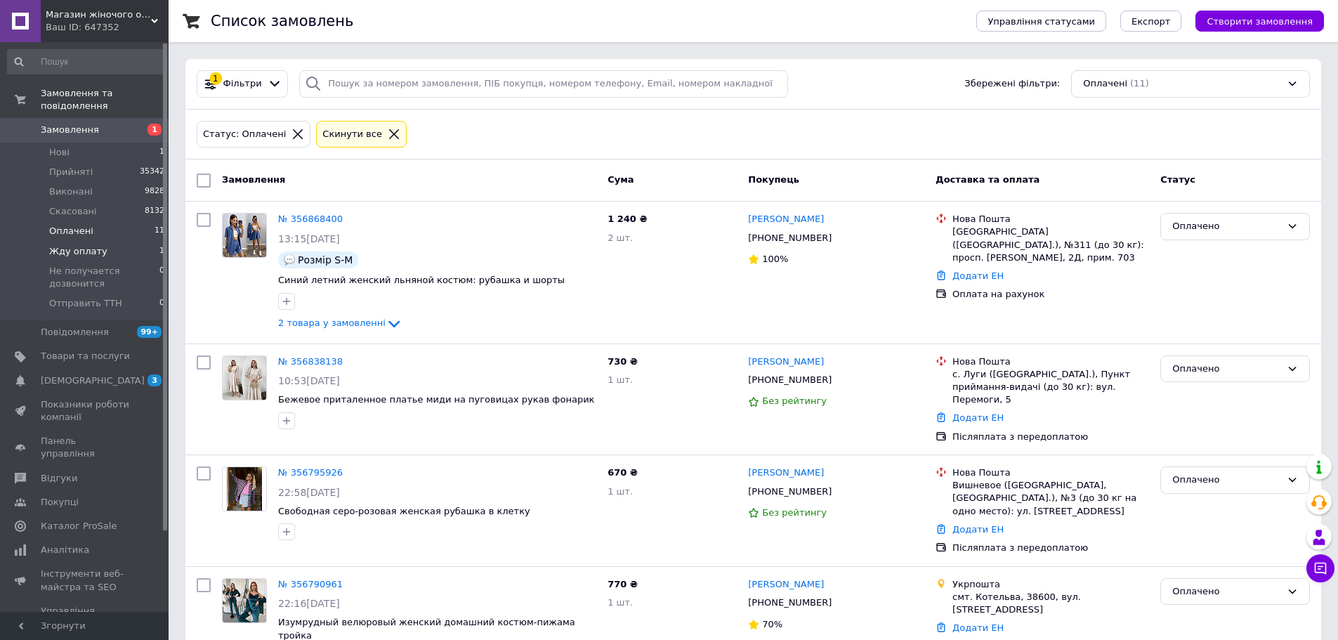
click at [79, 245] on span "Жду оплату" at bounding box center [78, 251] width 58 height 13
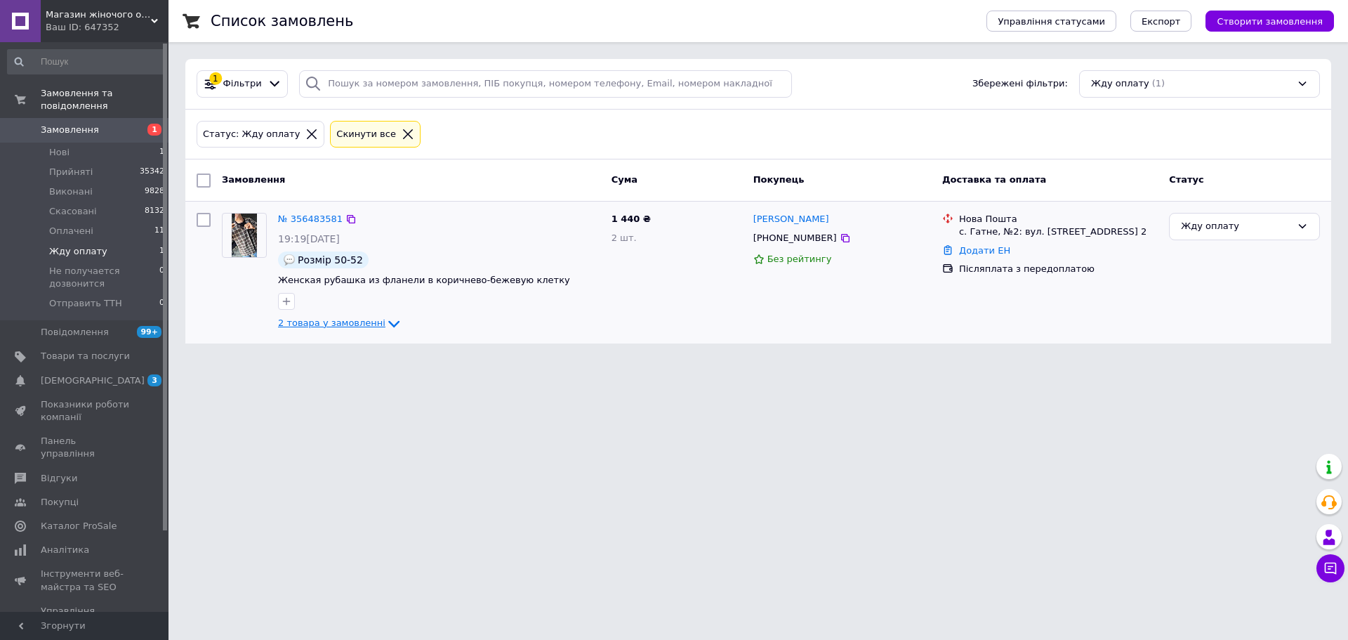
click at [341, 327] on span "2 товара у замовленні" at bounding box center [331, 322] width 107 height 11
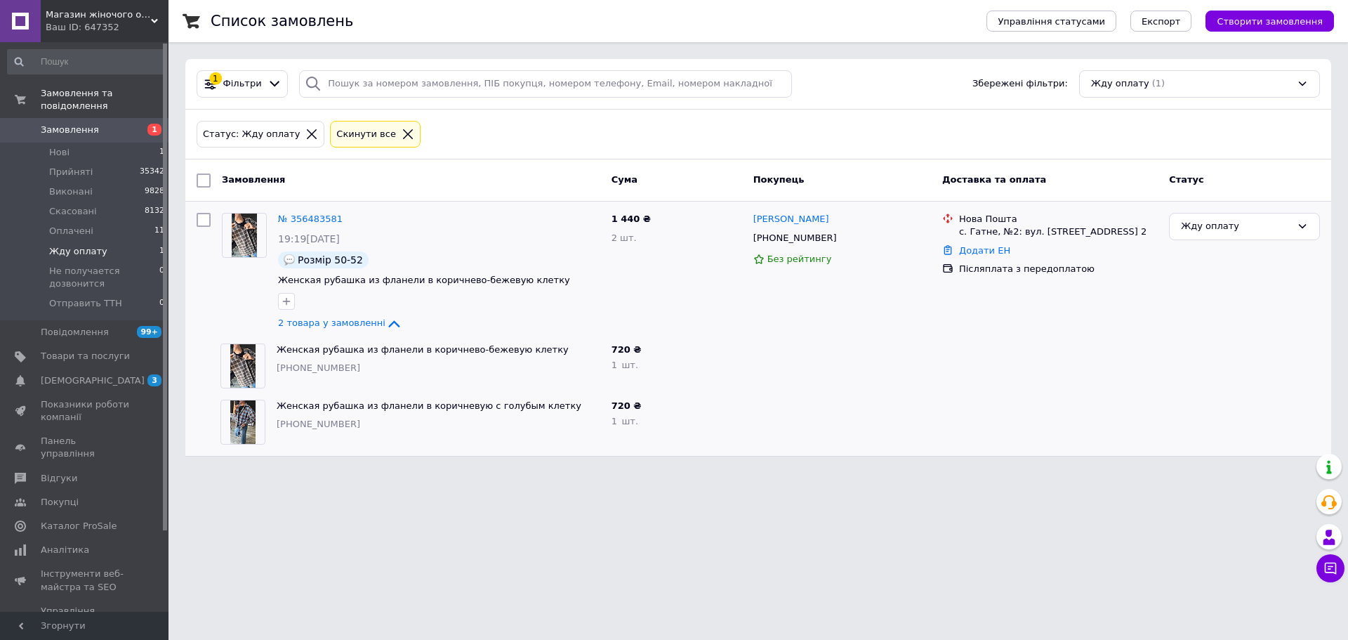
click at [402, 134] on icon at bounding box center [408, 134] width 13 height 13
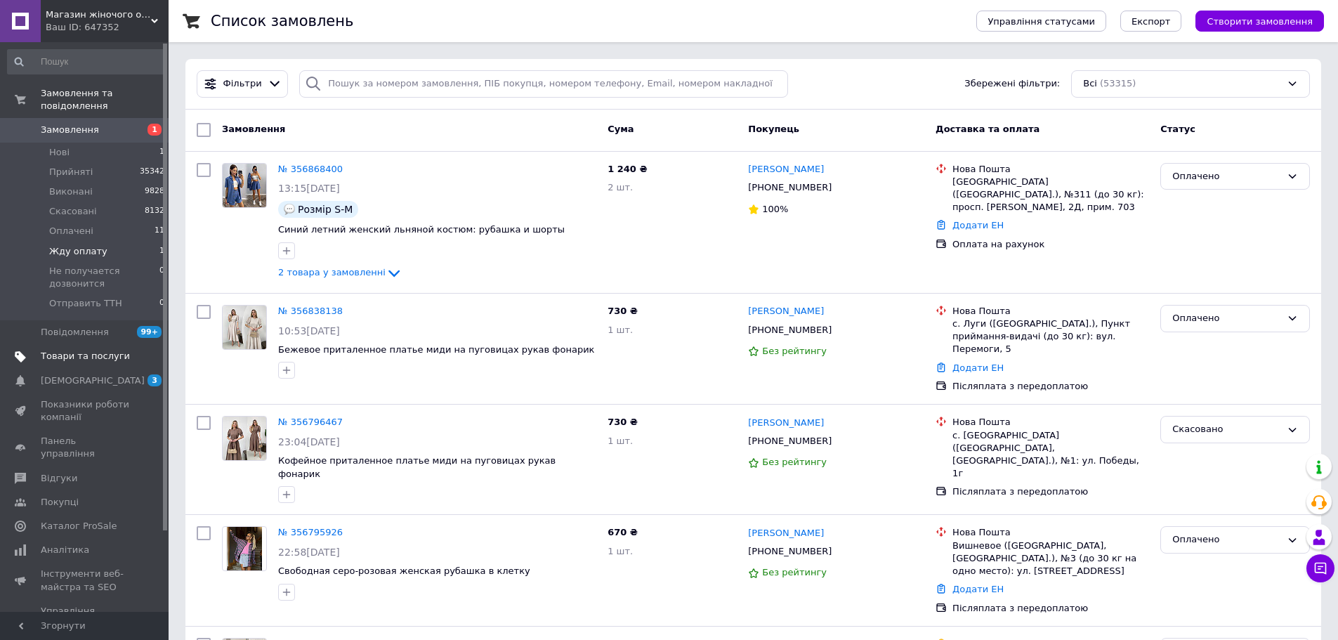
click at [71, 350] on span "Товари та послуги" at bounding box center [85, 356] width 89 height 13
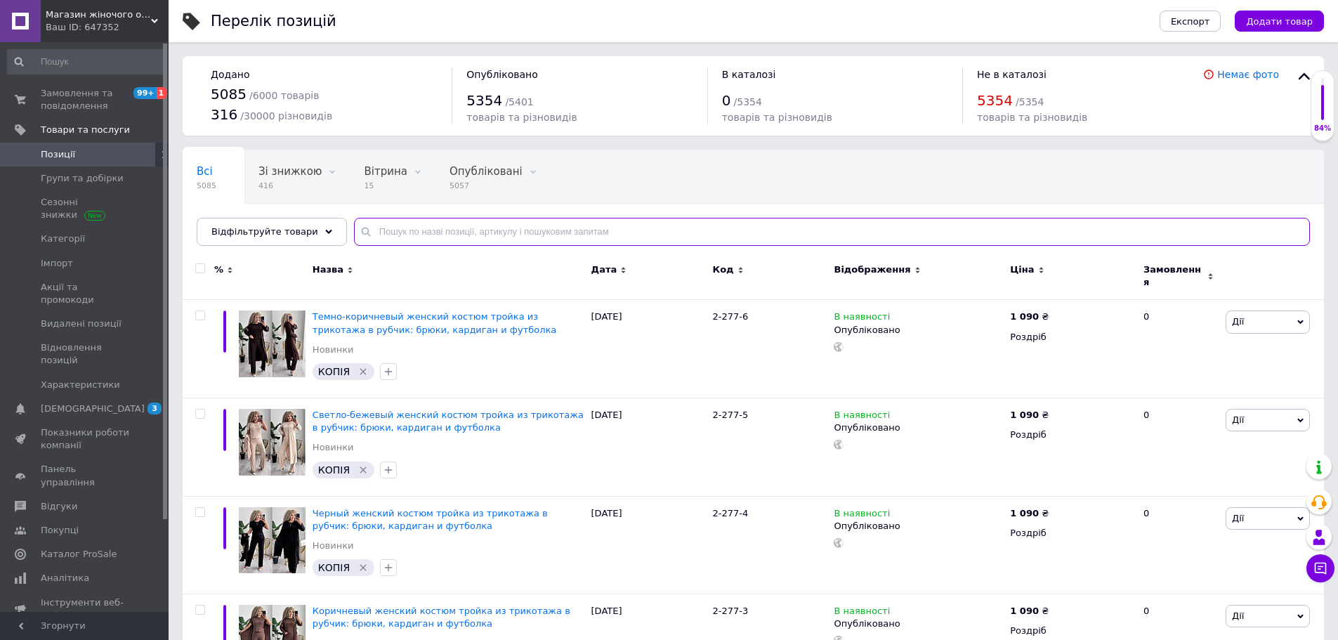
click at [426, 231] on input "text" at bounding box center [832, 232] width 956 height 28
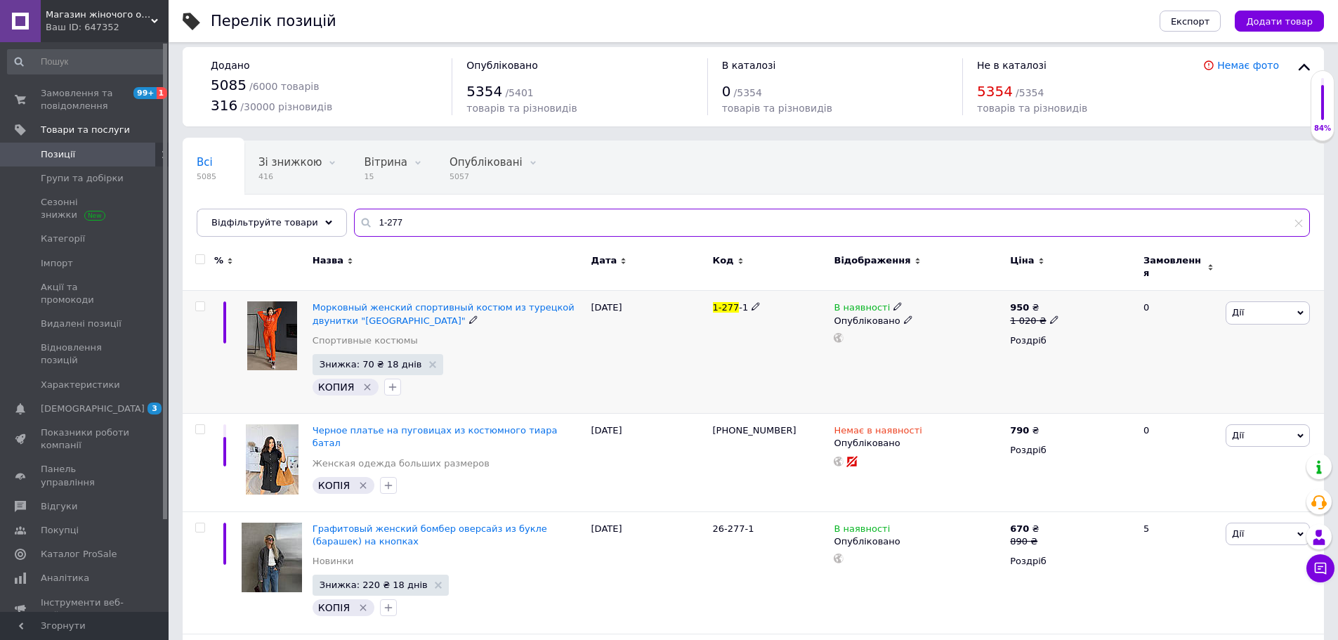
scroll to position [70, 0]
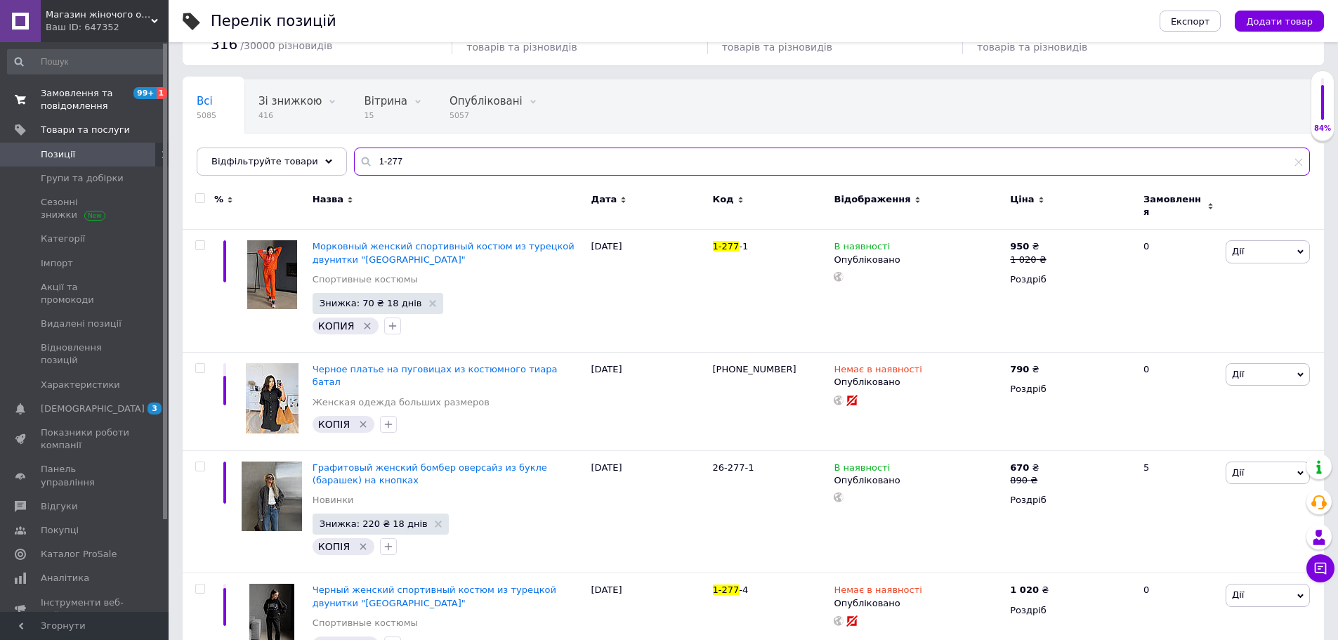
type input "1-277"
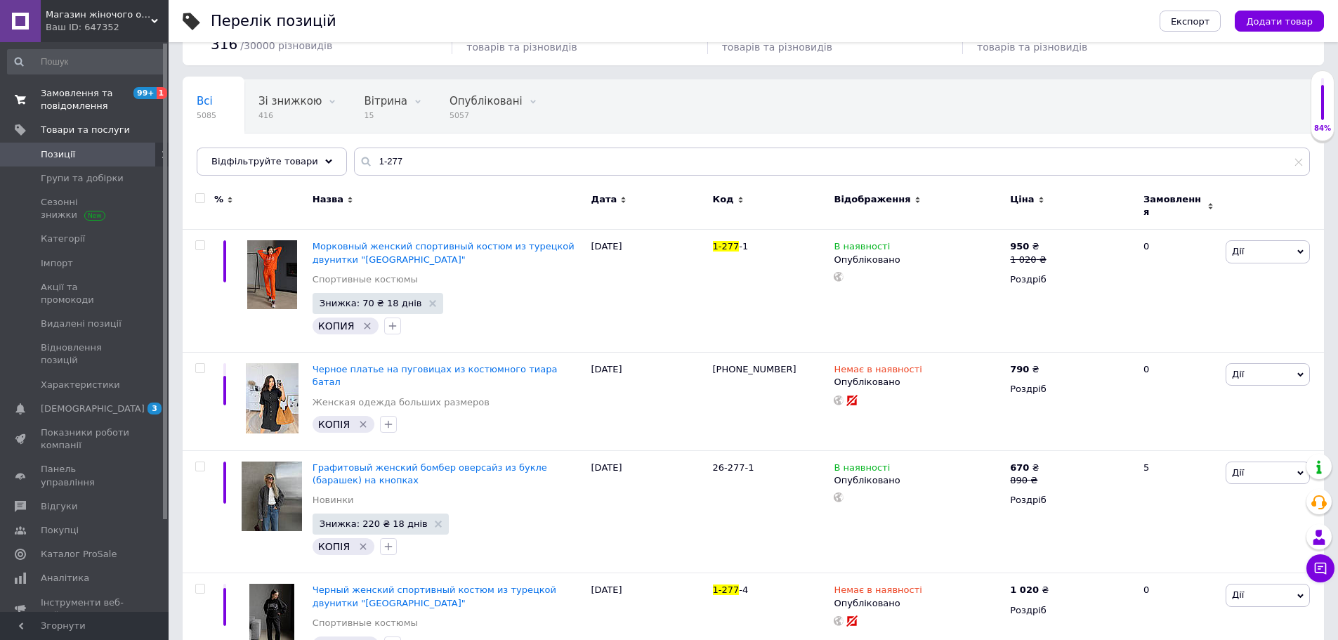
click at [70, 89] on span "Замовлення та повідомлення" at bounding box center [85, 99] width 89 height 25
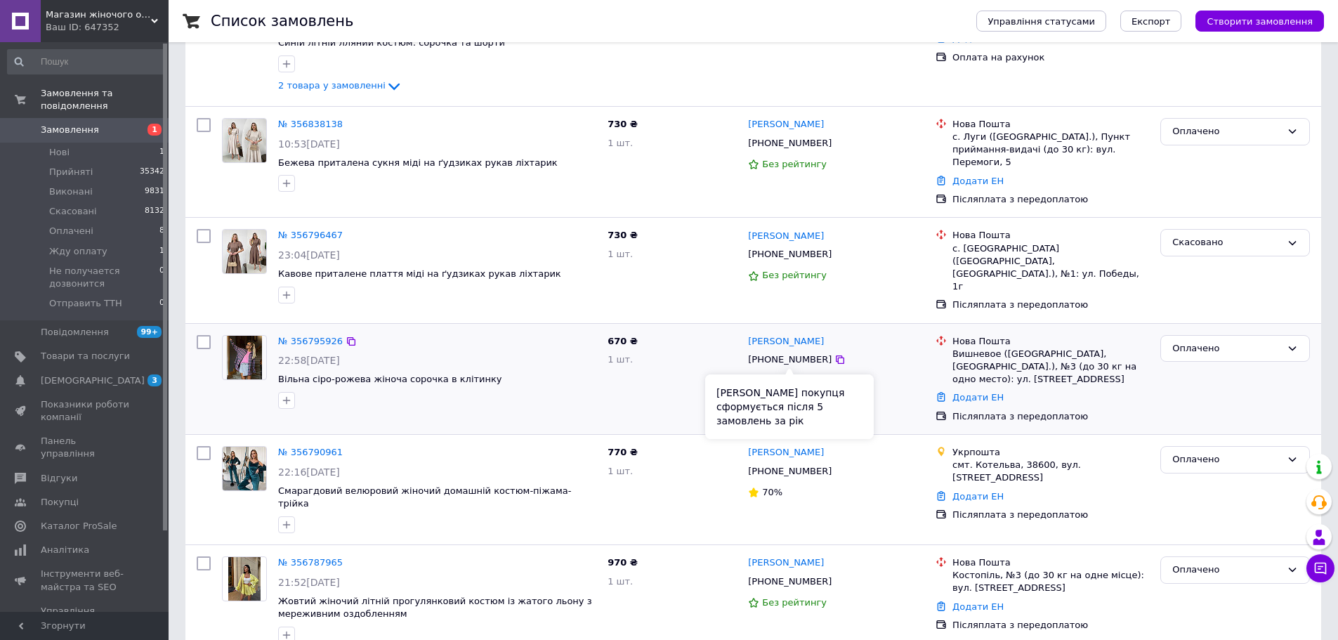
scroll to position [281, 0]
